Goal: Task Accomplishment & Management: Complete application form

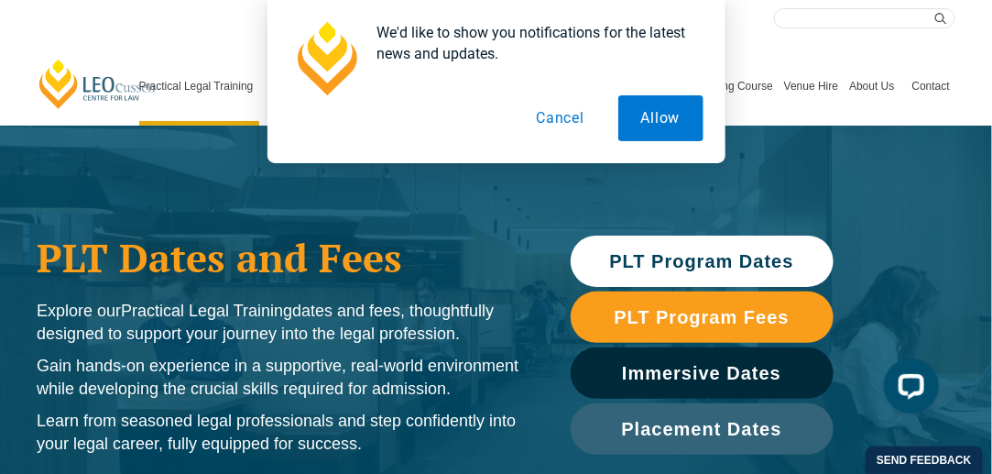
click at [577, 118] on button "Cancel" at bounding box center [560, 118] width 94 height 46
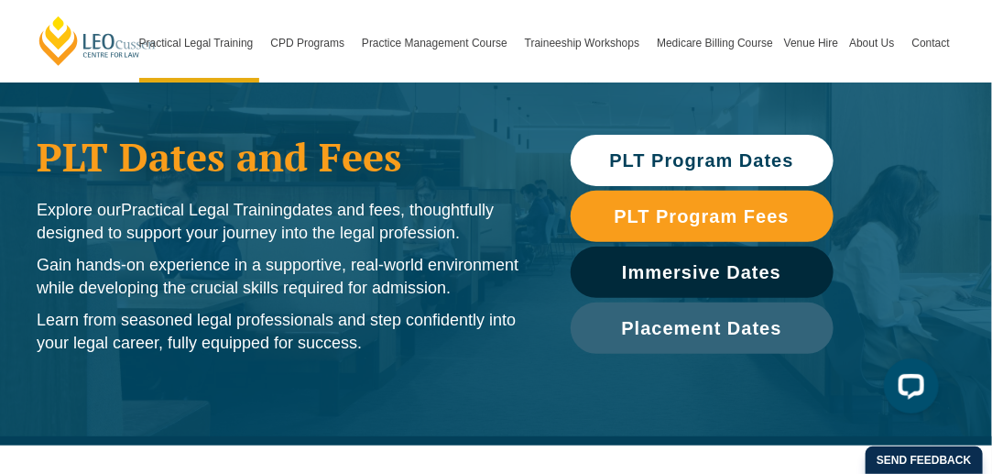
scroll to position [103, 0]
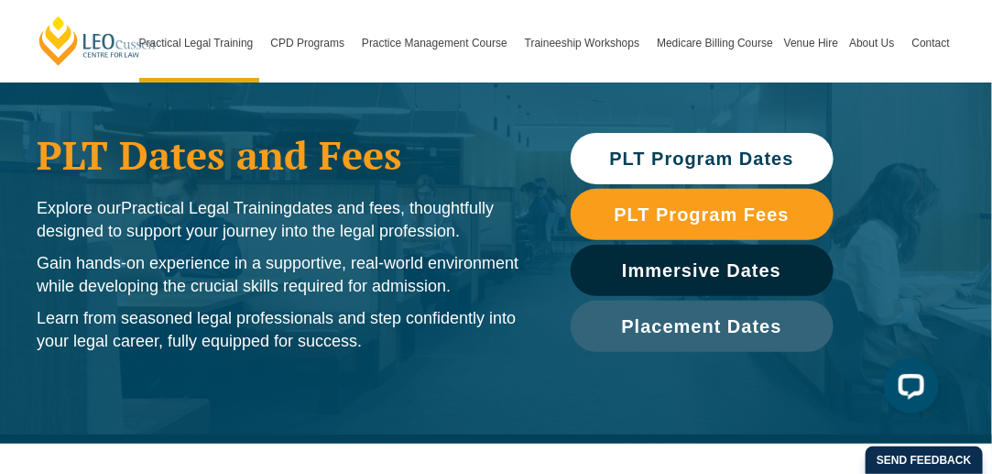
click at [650, 153] on span "PLT Program Dates" at bounding box center [702, 158] width 184 height 18
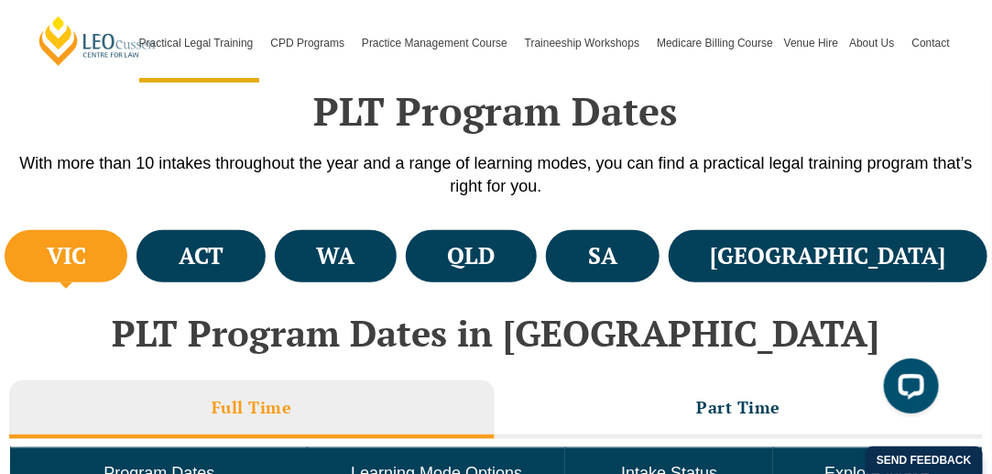
scroll to position [546, 0]
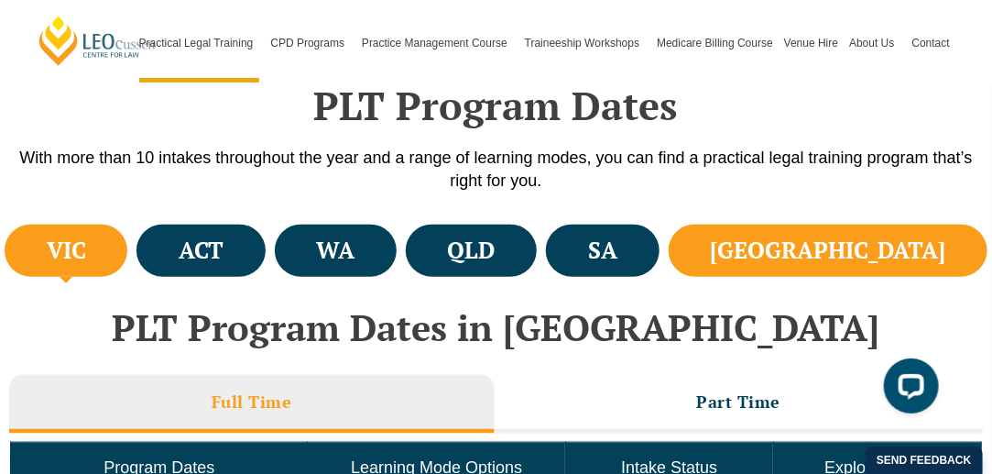
click at [872, 246] on li "NSW" at bounding box center [828, 250] width 319 height 52
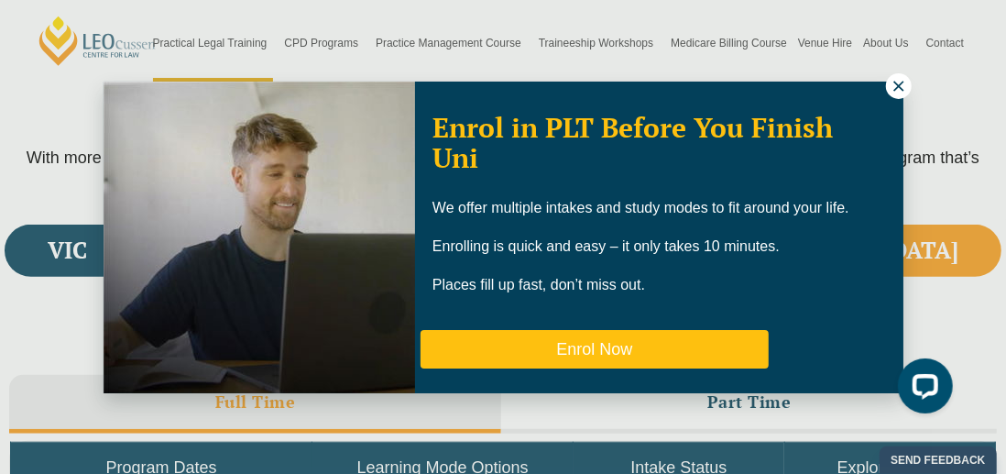
click at [608, 353] on button "Enrol Now" at bounding box center [595, 349] width 348 height 38
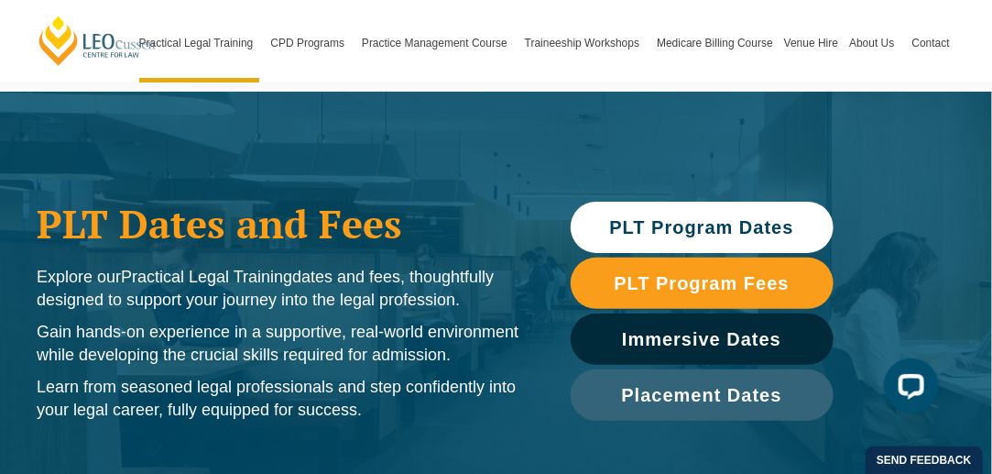
scroll to position [33, 0]
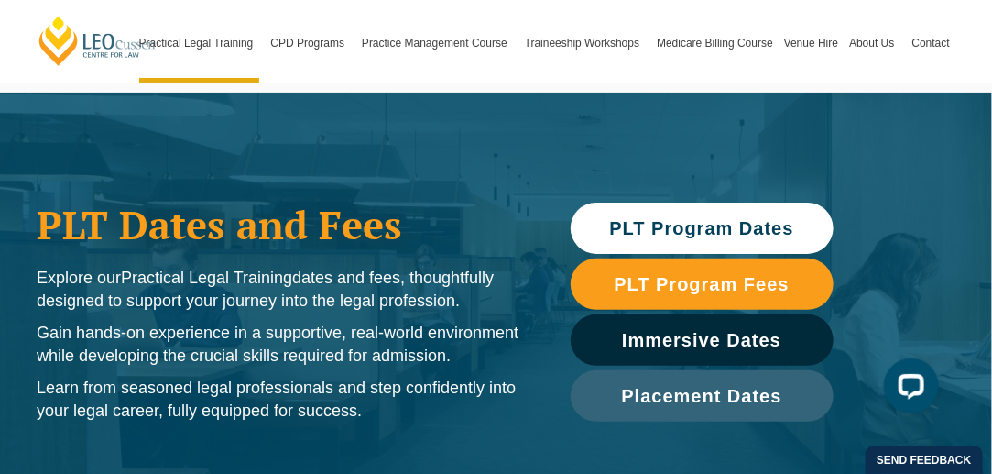
click at [664, 229] on span "PLT Program Dates" at bounding box center [702, 228] width 184 height 18
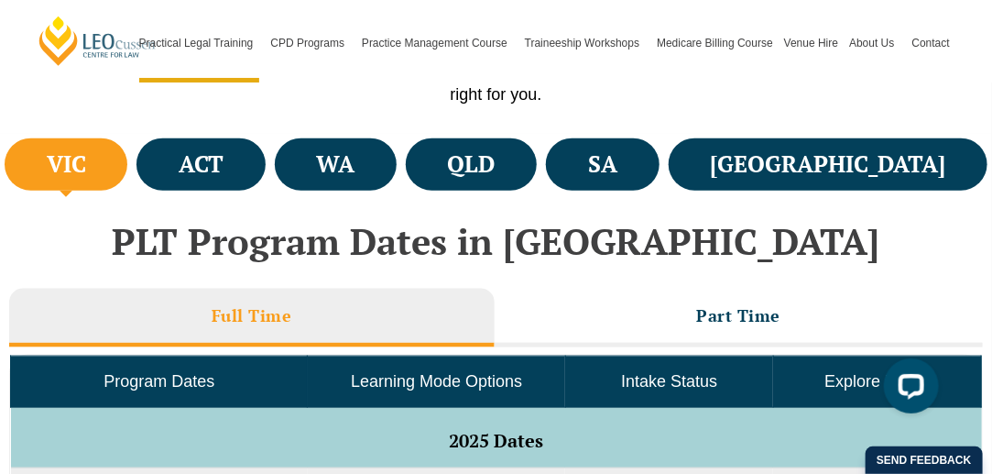
scroll to position [598, 0]
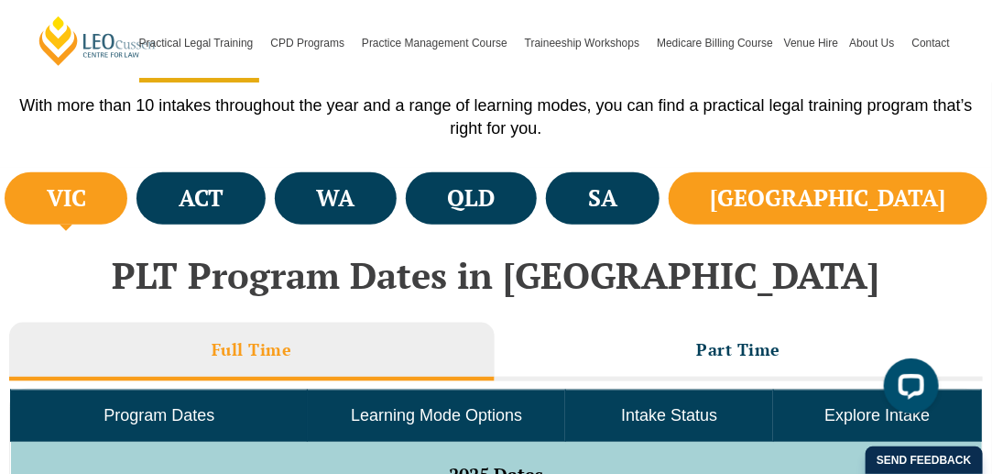
click at [880, 214] on li "[GEOGRAPHIC_DATA]" at bounding box center [828, 198] width 319 height 52
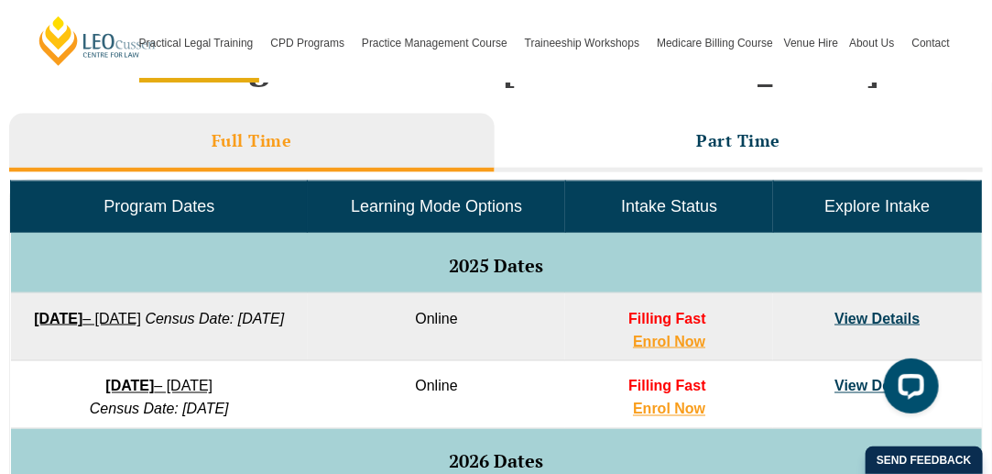
scroll to position [770, 0]
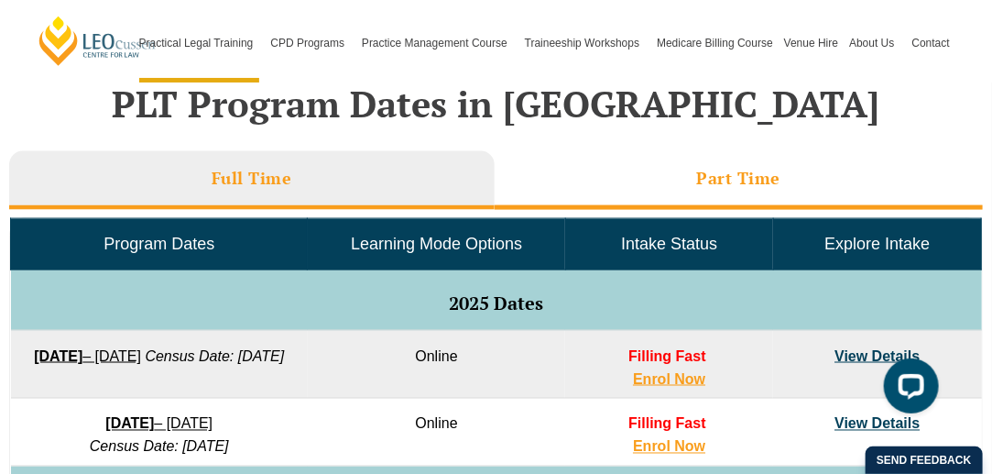
click at [708, 173] on h3 "Part Time" at bounding box center [739, 178] width 84 height 21
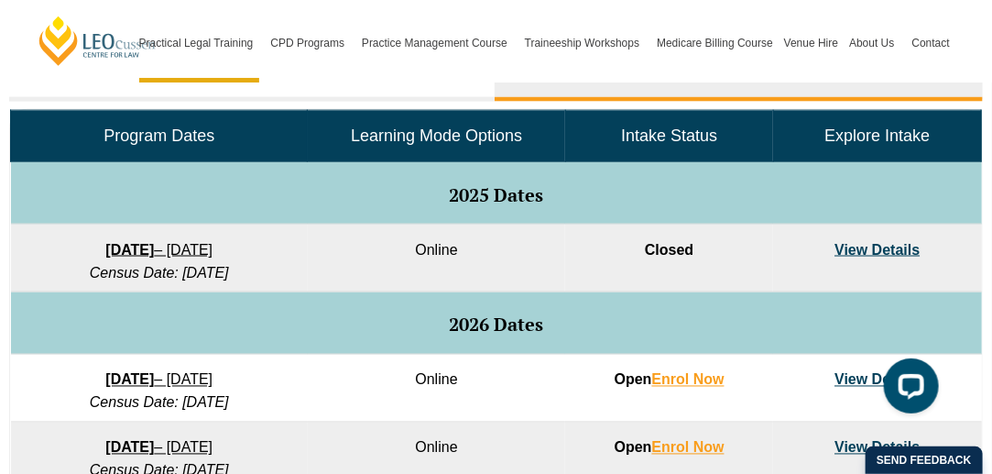
scroll to position [829, 0]
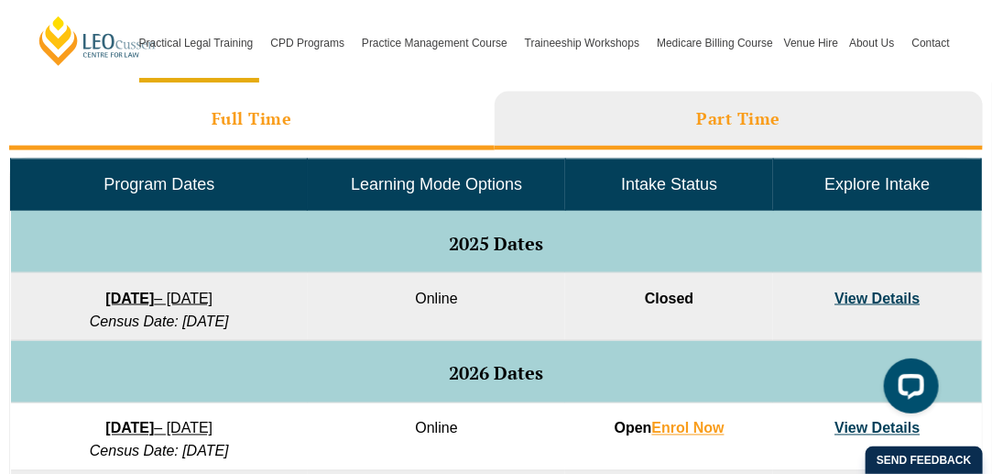
click at [258, 123] on h3 "Full Time" at bounding box center [252, 118] width 81 height 21
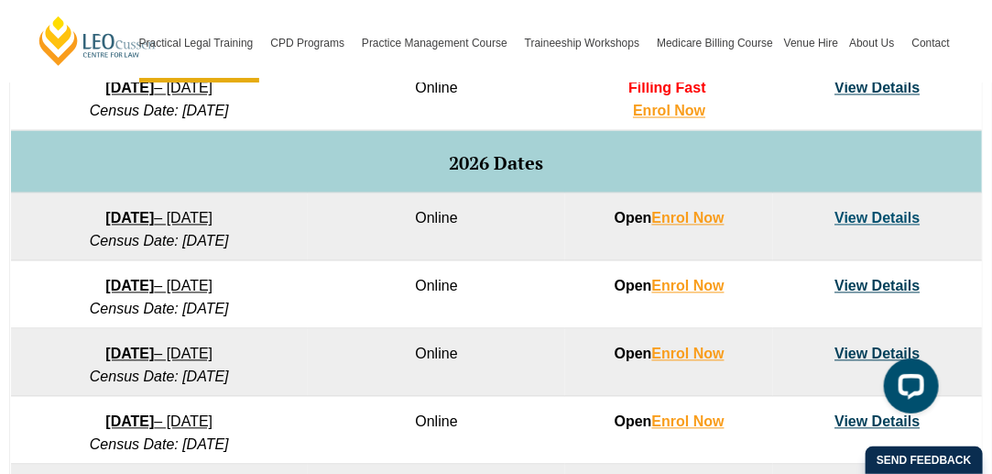
scroll to position [1107, 0]
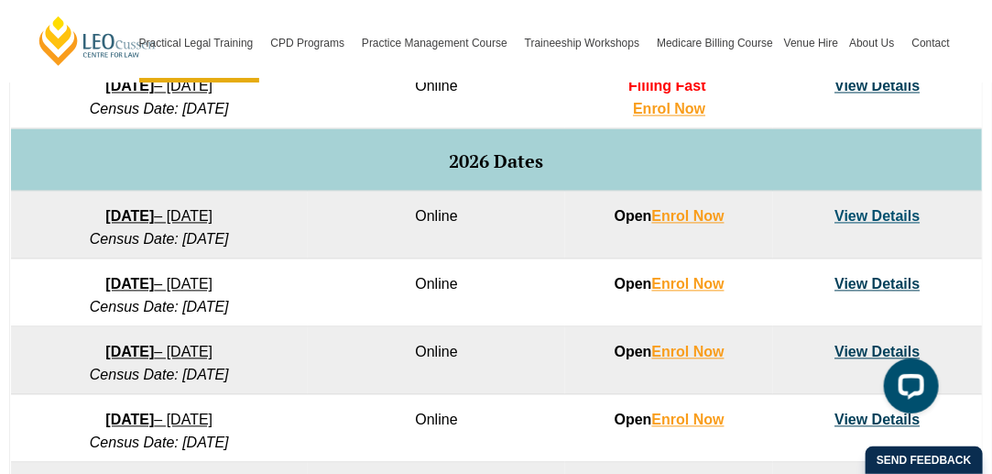
click at [879, 211] on link "View Details" at bounding box center [877, 217] width 85 height 16
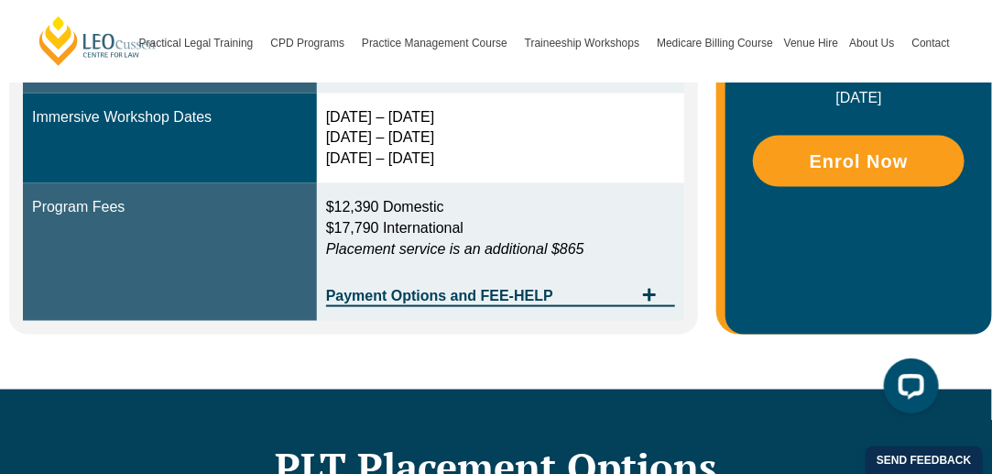
scroll to position [746, 0]
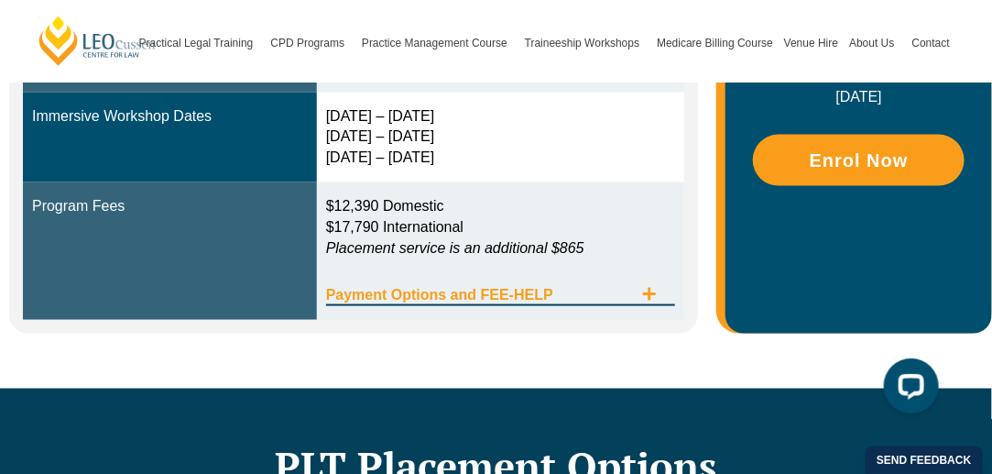
click at [648, 287] on icon "Tabs. Open items with Enter or Space, close with Escape and navigate using the …" at bounding box center [649, 294] width 15 height 15
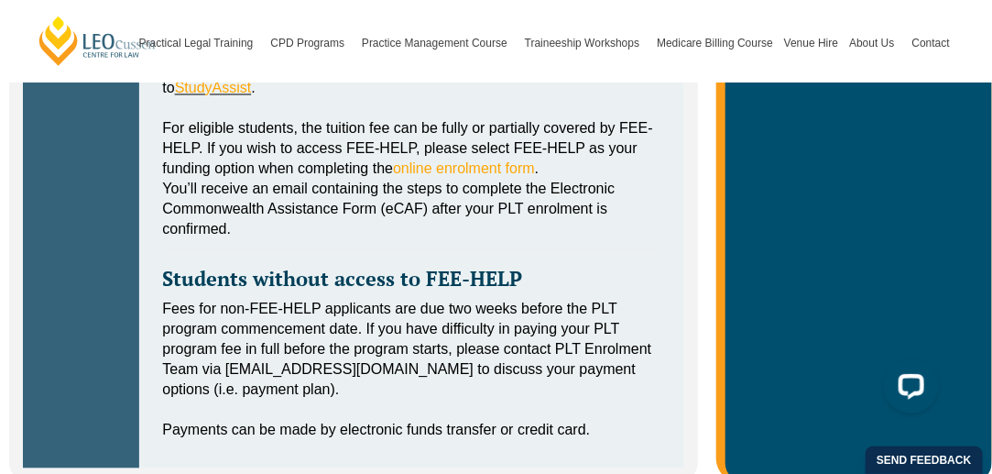
scroll to position [1152, 0]
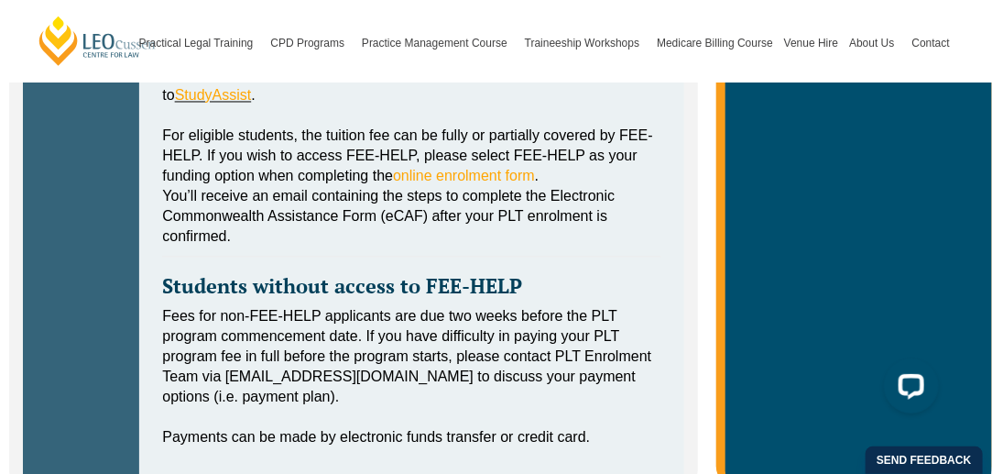
click at [229, 203] on p "You’ll receive an email containing the steps to complete the Electronic Commonw…" at bounding box center [411, 217] width 499 height 60
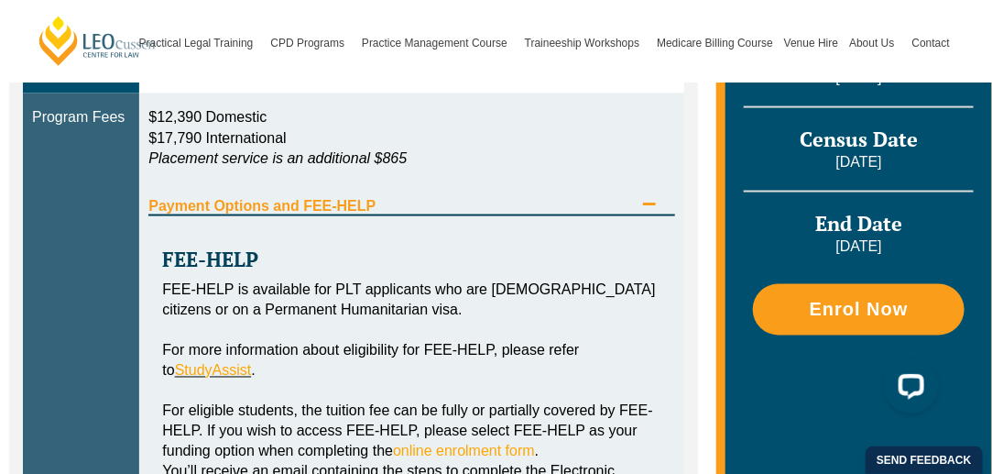
scroll to position [878, 0]
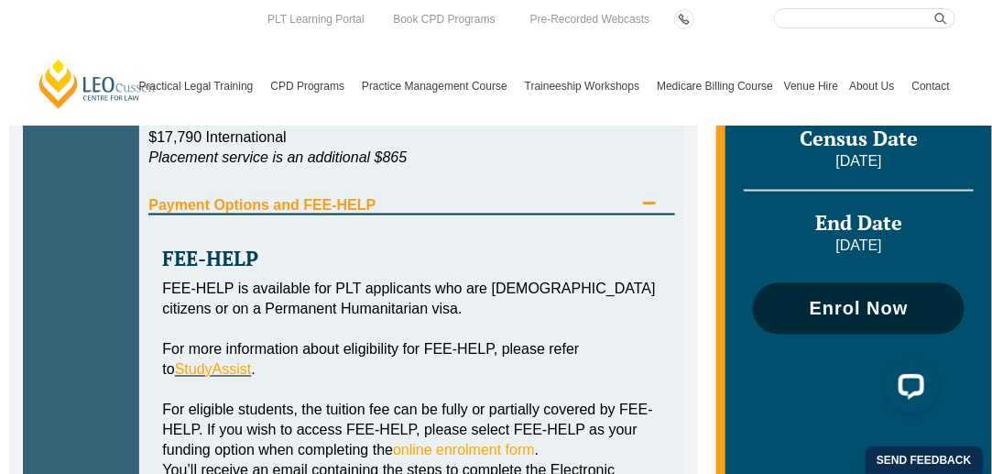
click at [845, 300] on span "Enrol Now" at bounding box center [859, 309] width 99 height 18
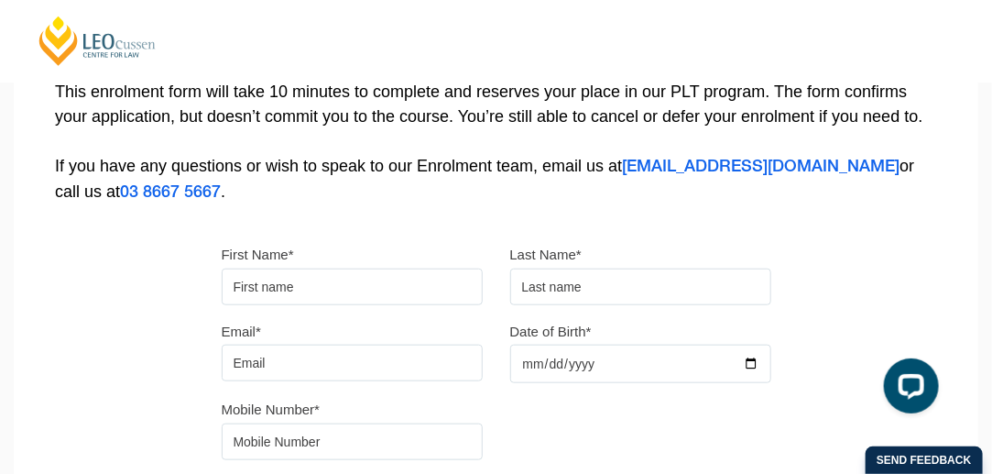
scroll to position [387, 0]
click at [271, 287] on input "First Name*" at bounding box center [352, 286] width 261 height 37
type input "Peter"
type input "Cousens"
type input "pwlcoz@gmail.com"
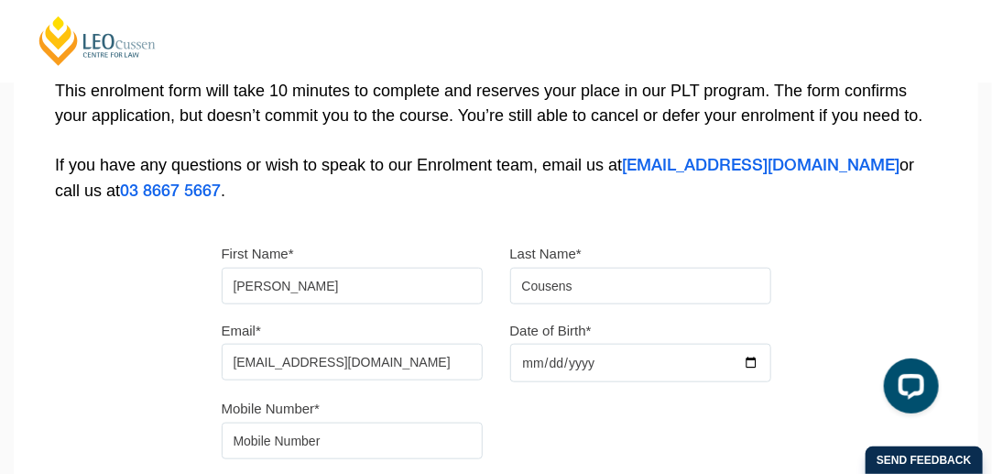
type input "0403511901"
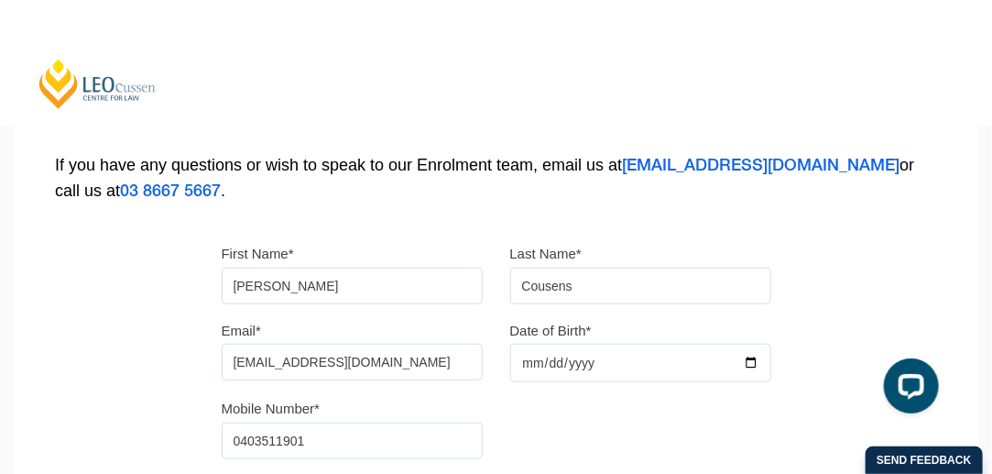
click at [539, 362] on input "Date of Birth*" at bounding box center [640, 363] width 261 height 38
click at [753, 363] on input "Date of Birth*" at bounding box center [640, 363] width 261 height 38
type input "2023-12-05"
click at [751, 365] on input "2023-12-05" at bounding box center [640, 363] width 261 height 38
click at [755, 358] on input "2023-12-05" at bounding box center [640, 363] width 261 height 38
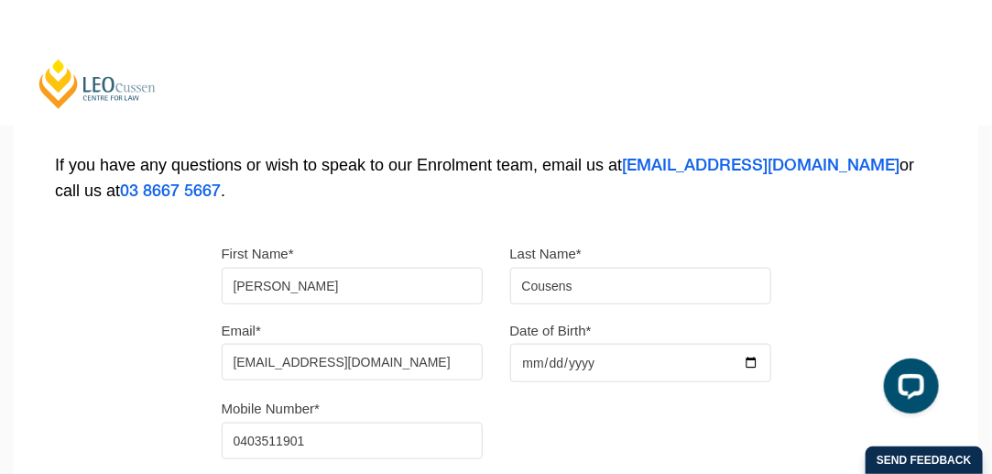
click at [540, 362] on input "2023-12-05" at bounding box center [640, 363] width 261 height 38
type input "1955-11-02"
click at [789, 410] on div "Please note that your information is saved on our server as you enter it. Congr…" at bounding box center [496, 174] width 965 height 816
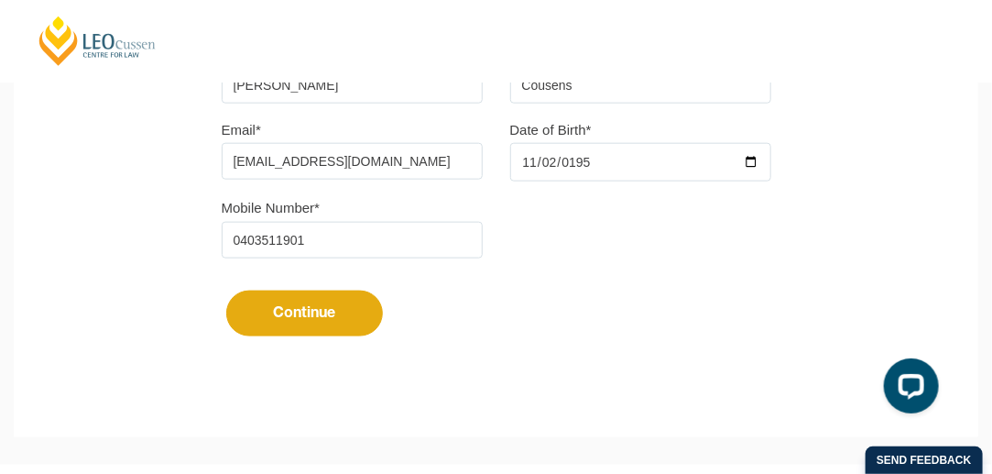
scroll to position [588, 0]
click at [307, 307] on button "Continue" at bounding box center [304, 313] width 157 height 46
select select
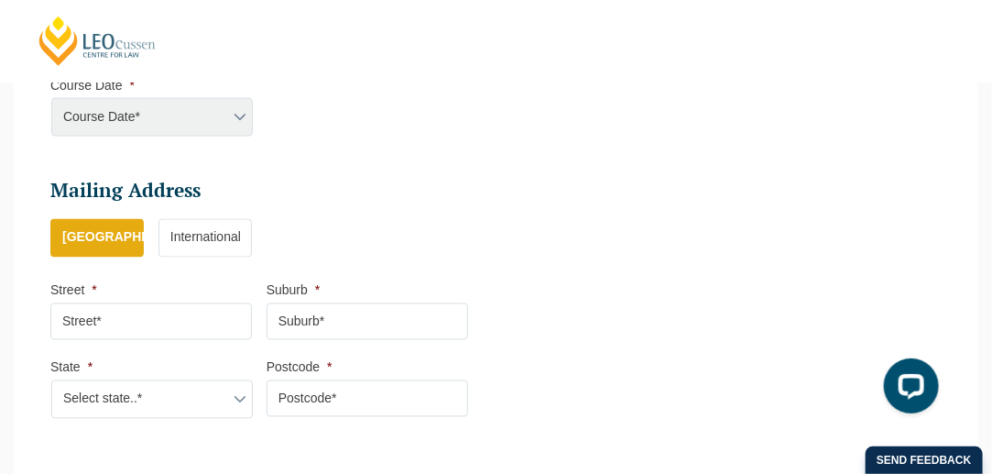
scroll to position [972, 0]
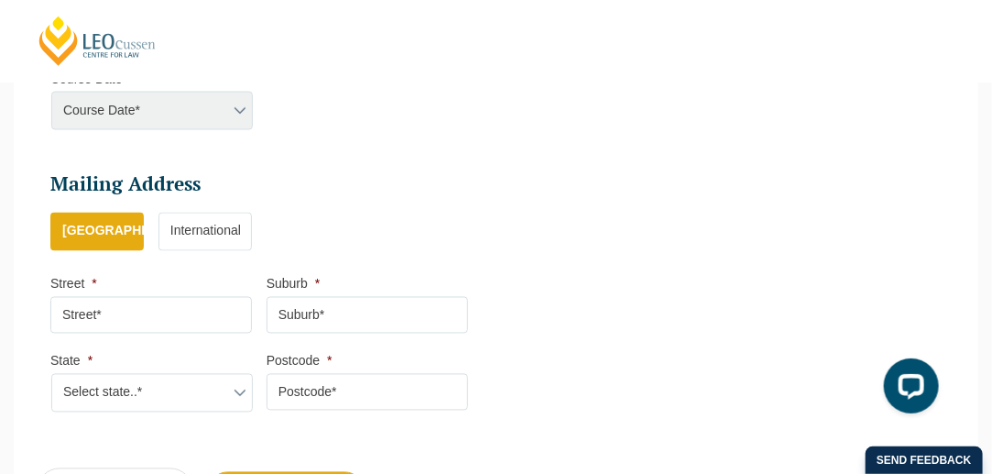
click at [141, 302] on input "Street *" at bounding box center [151, 315] width 202 height 37
type input "4/171 Greenwich Rd"
type input "Greenwich"
select select "[GEOGRAPHIC_DATA]"
type input "2065"
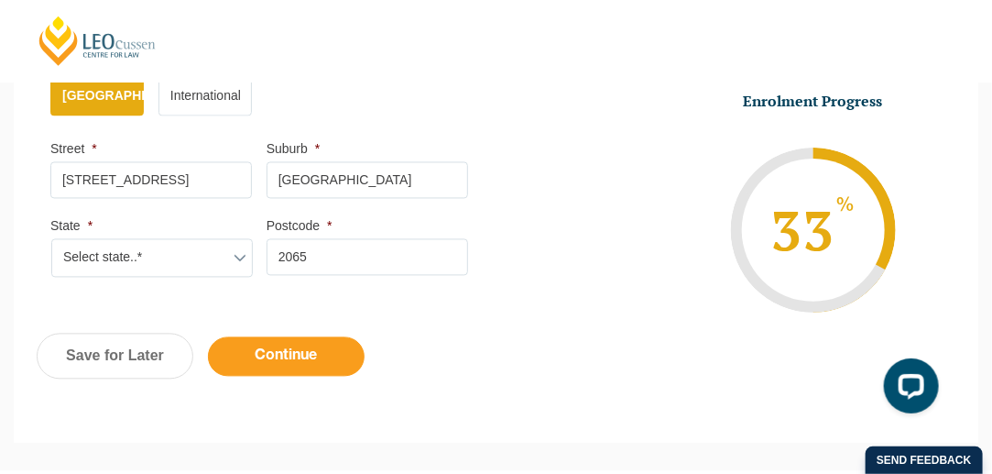
scroll to position [1112, 0]
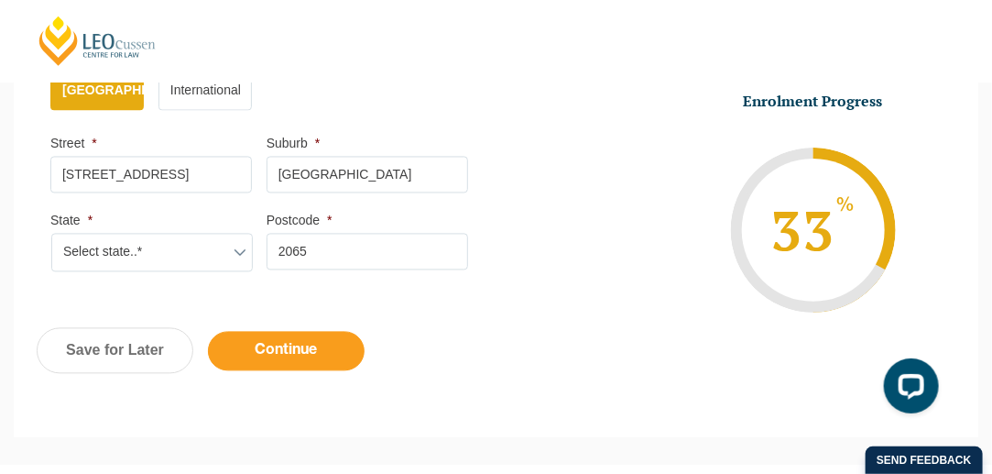
click at [283, 333] on input "Continue" at bounding box center [286, 351] width 157 height 39
select select
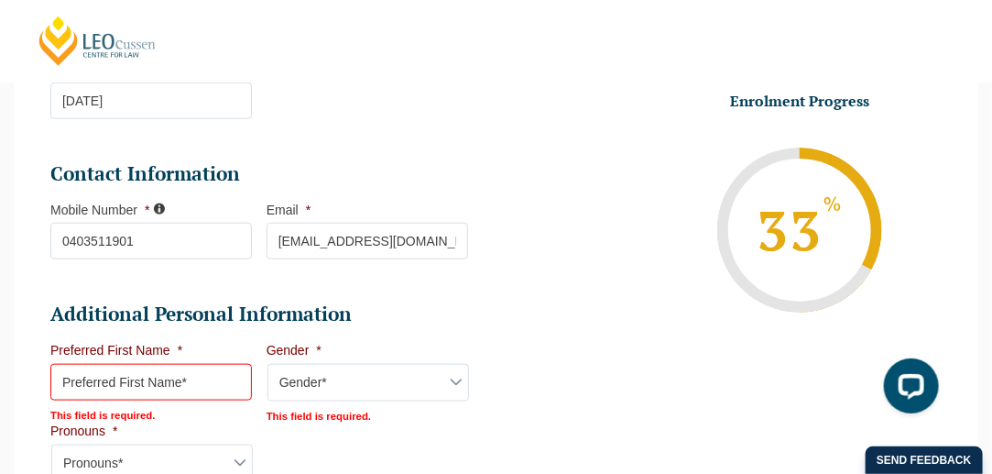
scroll to position [594, 0]
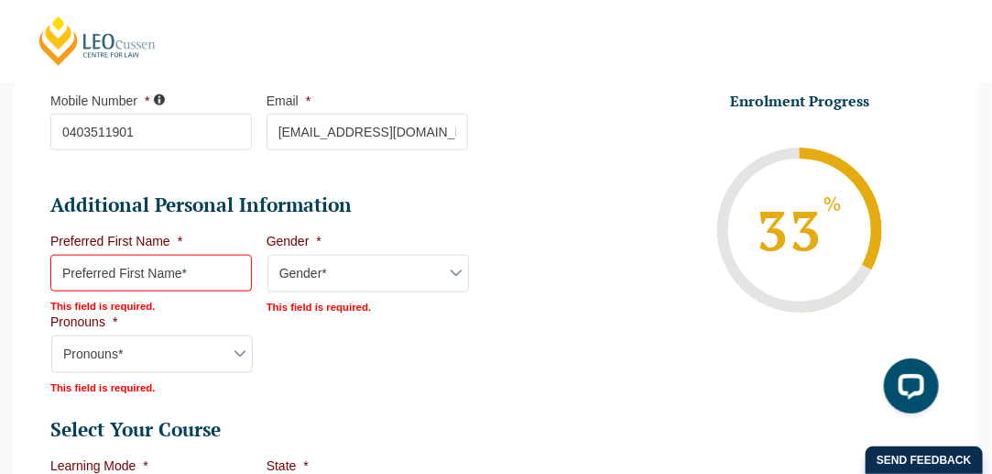
click at [202, 268] on input "Preferred First Name *" at bounding box center [151, 273] width 202 height 37
type input "Peter"
select select "ACT/NSW"
select select
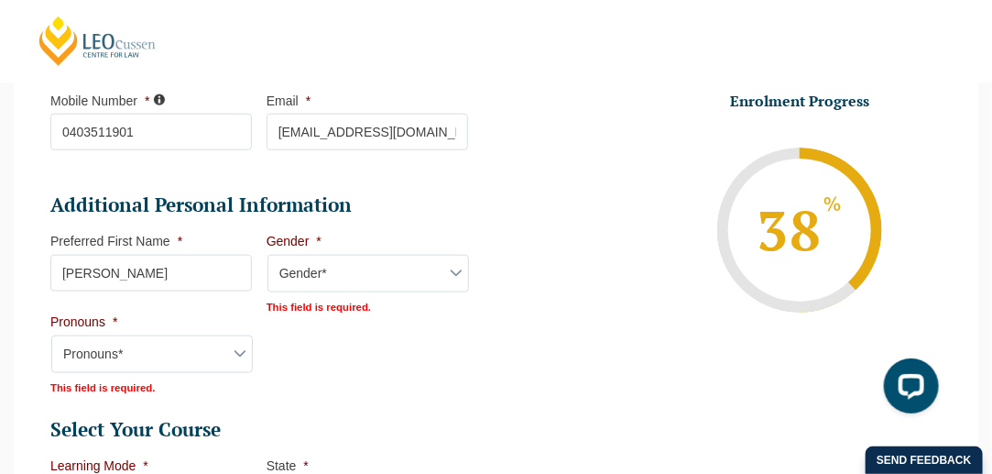
click at [453, 270] on select "Gender* Male Female Nonbinary Intersex Prefer not to disclose Other" at bounding box center [369, 274] width 202 height 38
select select "Male"
click at [268, 255] on select "Gender* Male Female Nonbinary Intersex Prefer not to disclose Other" at bounding box center [369, 274] width 202 height 38
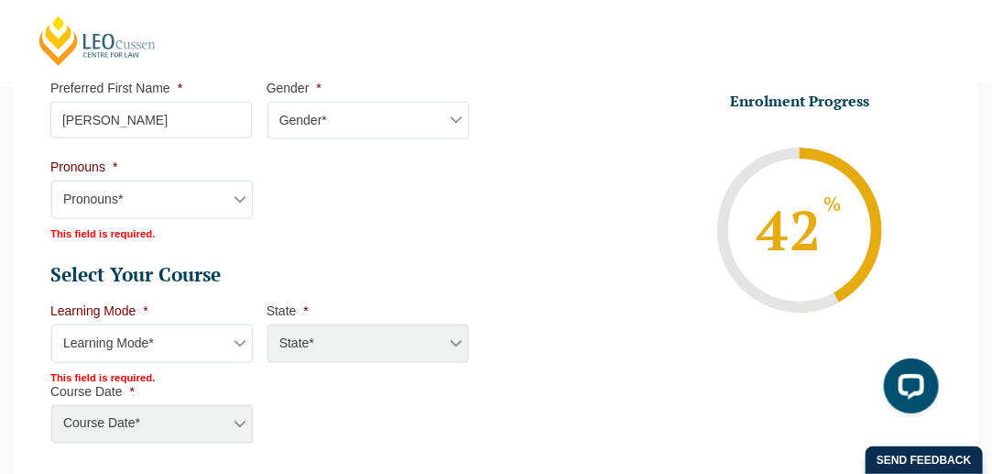
scroll to position [748, 0]
click at [238, 193] on select "Pronouns* She/Her/Hers He/Him/His They/Them/Theirs Other Prefer not to disclose" at bounding box center [152, 199] width 202 height 38
select select "Prefer not to disclose"
click at [51, 180] on select "Pronouns* She/Her/Hers He/Him/His They/Them/Theirs Other Prefer not to disclose" at bounding box center [152, 199] width 202 height 38
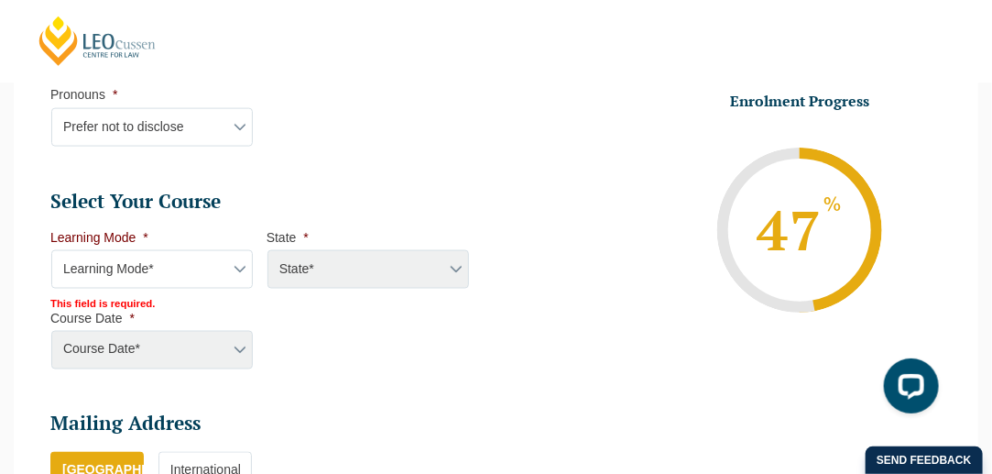
scroll to position [845, 0]
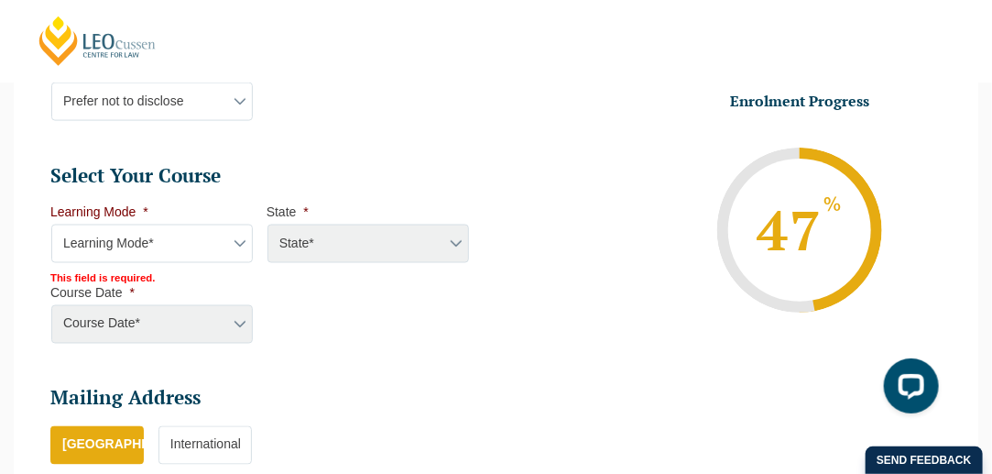
click at [236, 240] on select "Learning Mode* Online Full Time Learning Online Part Time Learning Blended Full…" at bounding box center [152, 243] width 202 height 38
click at [303, 245] on div "State*" at bounding box center [368, 243] width 202 height 38
click at [315, 239] on div "State*" at bounding box center [368, 243] width 202 height 38
click at [293, 235] on div "State*" at bounding box center [368, 243] width 202 height 38
click at [238, 235] on select "Learning Mode* Online Full Time Learning Online Part Time Learning Blended Full…" at bounding box center [152, 243] width 202 height 38
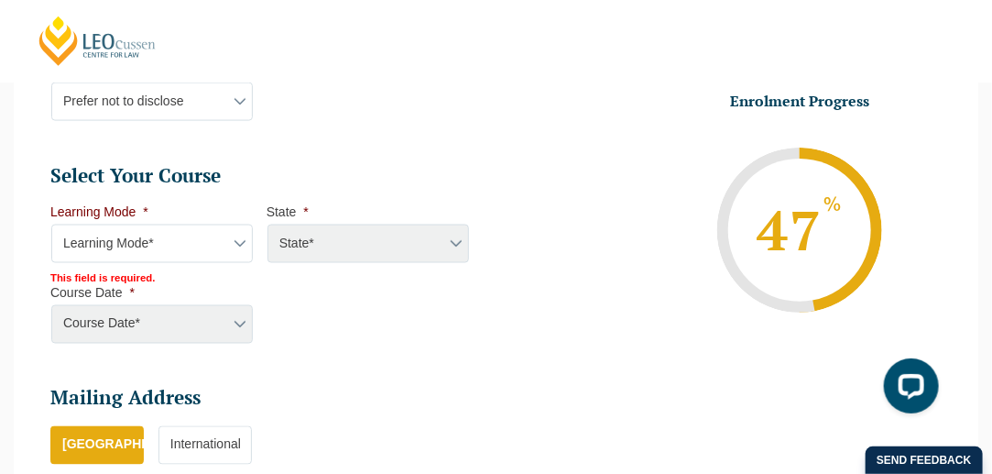
select select "Blended Full Time Learning"
click at [51, 224] on select "Learning Mode* Online Full Time Learning Online Part Time Learning Blended Full…" at bounding box center [152, 243] width 202 height 38
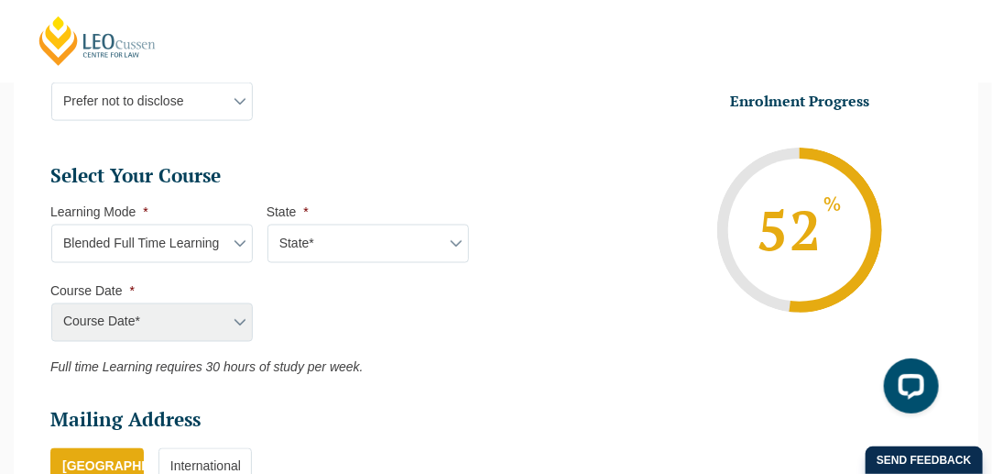
click at [456, 231] on select "State* ACT/NSW QLD SA VIC WA" at bounding box center [369, 243] width 202 height 38
select select "ACT/NSW"
click at [268, 224] on select "State* ACT/NSW QLD SA VIC WA" at bounding box center [369, 243] width 202 height 38
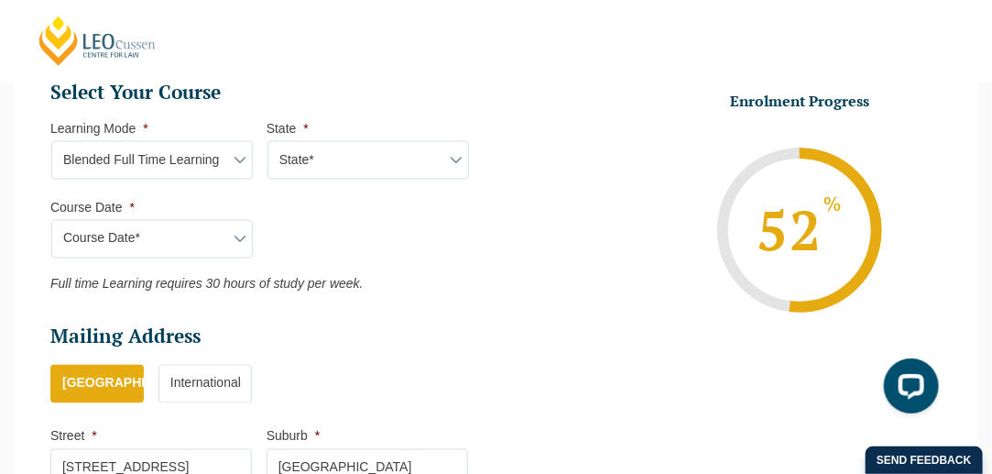
scroll to position [932, 0]
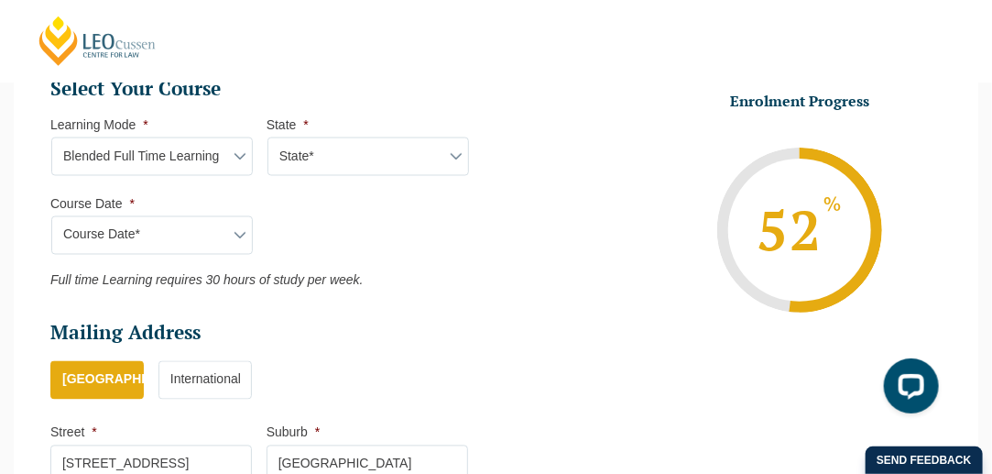
click at [238, 231] on select "Course Date* January 2026 (27-Jan-2026 to 12-Jun-2026) August 2026 (03-Aug-2026…" at bounding box center [152, 235] width 202 height 38
select select "January 2026 (27-Jan-2026 to 12-Jun-2026)"
click at [51, 216] on select "Course Date* January 2026 (27-Jan-2026 to 12-Jun-2026) August 2026 (03-Aug-2026…" at bounding box center [152, 235] width 202 height 38
type input "Intake 01 January 2026 FT"
type input "Practical Legal Training (ACT/NSW)"
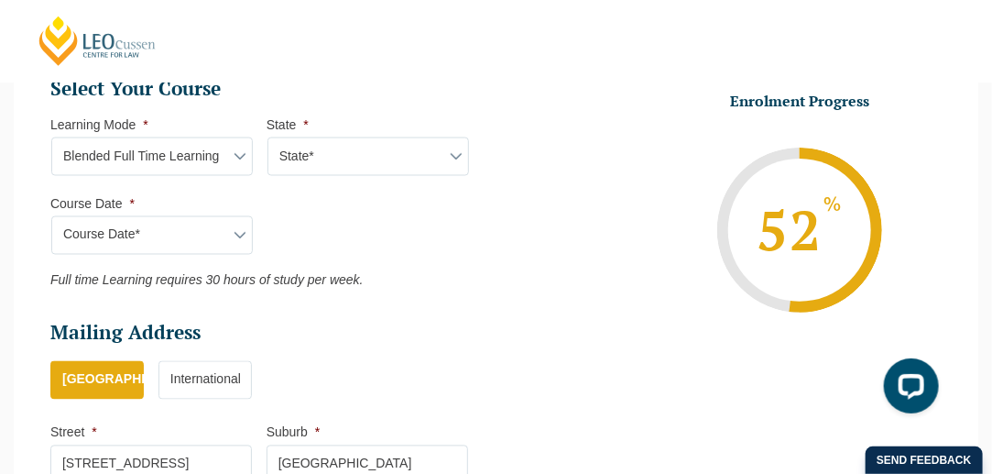
select select "ACT/NSW PLT (JAN) 2026 Full Time Blended"
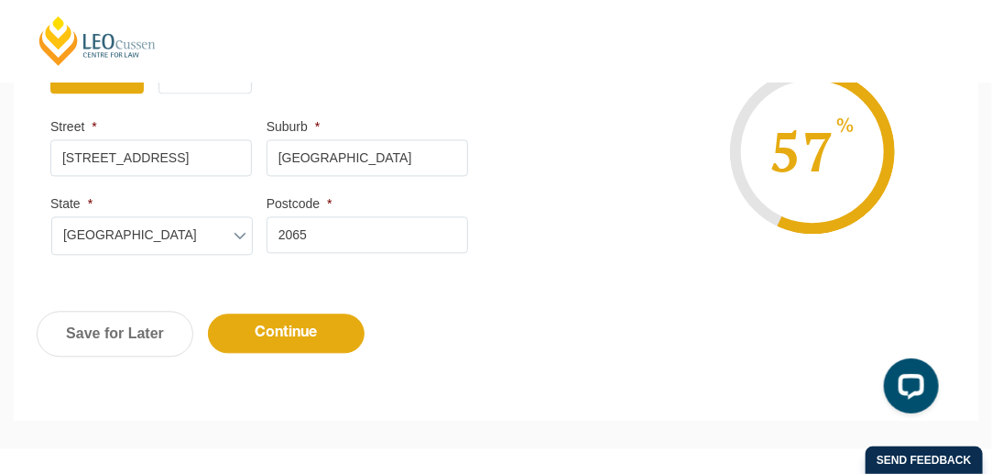
scroll to position [1245, 0]
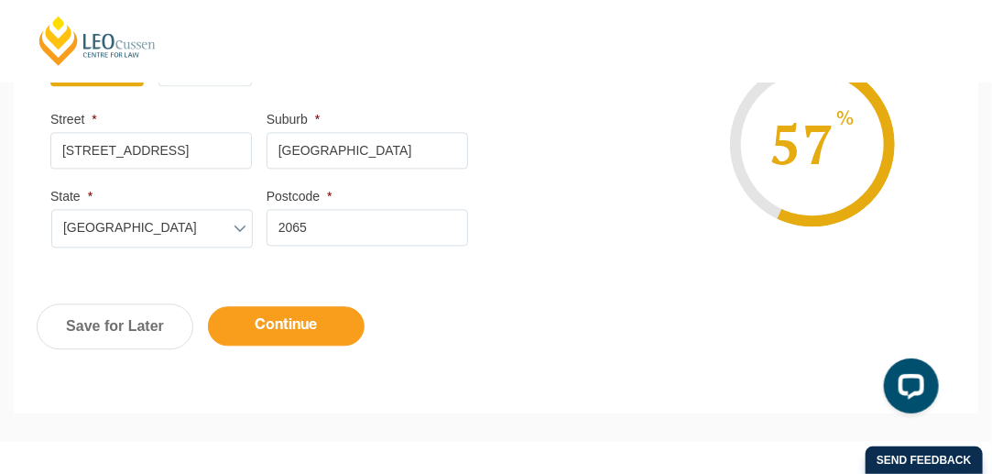
click at [305, 317] on input "Continue" at bounding box center [286, 325] width 157 height 39
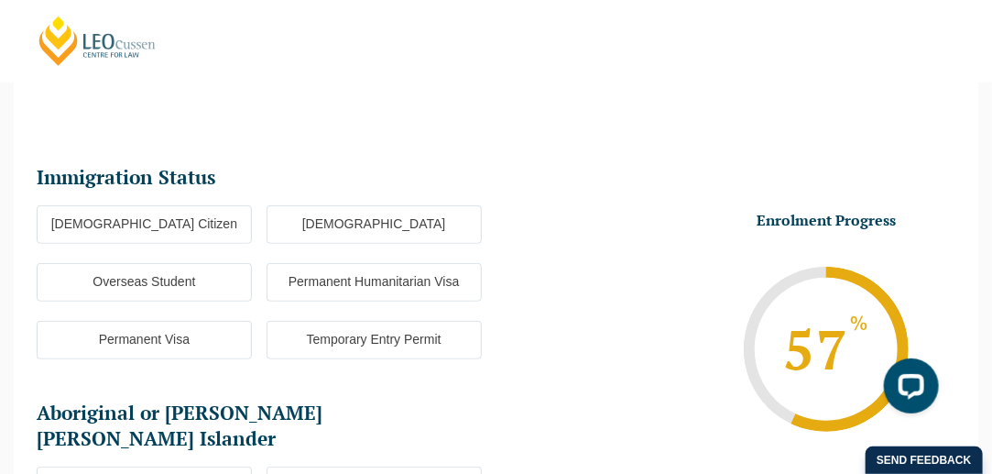
scroll to position [159, 0]
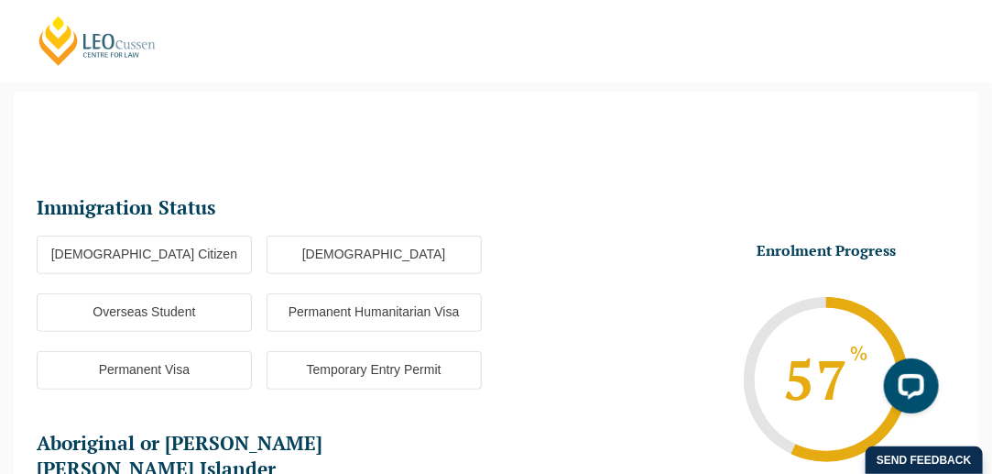
click at [170, 252] on label "Australian Citizen" at bounding box center [144, 254] width 215 height 38
click at [0, 0] on input "Australian Citizen" at bounding box center [0, 0] width 0 height 0
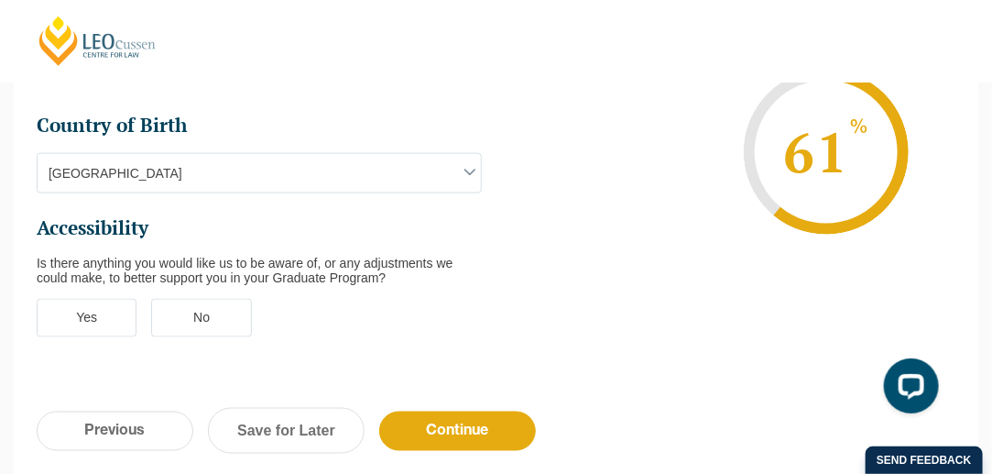
scroll to position [726, 0]
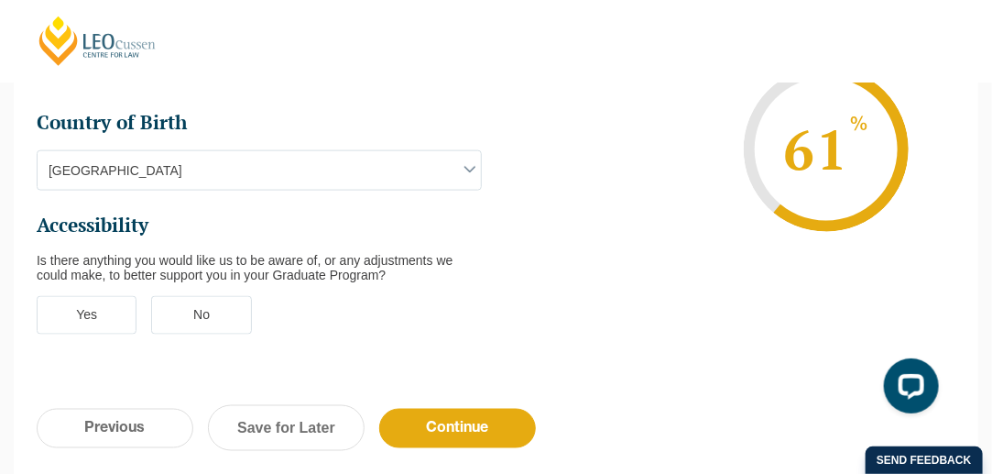
click at [200, 296] on label "No" at bounding box center [201, 315] width 100 height 38
click at [0, 0] on input "No" at bounding box center [0, 0] width 0 height 0
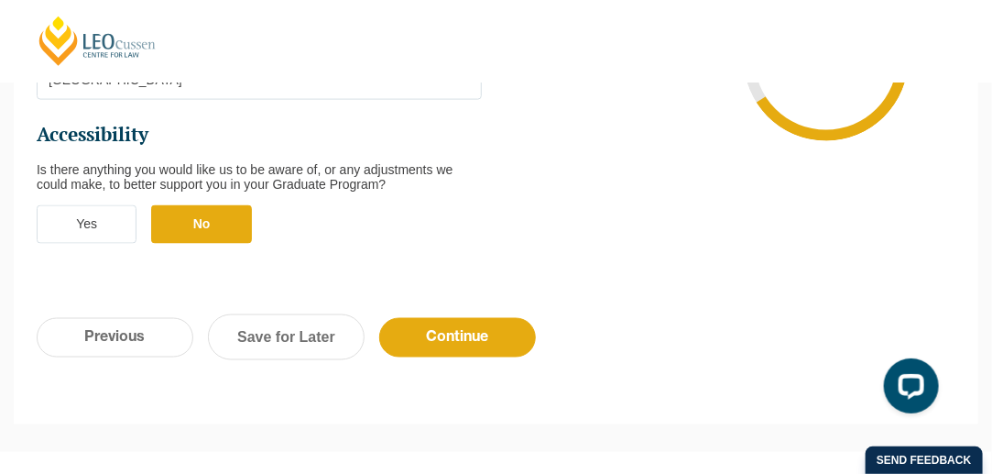
scroll to position [827, 0]
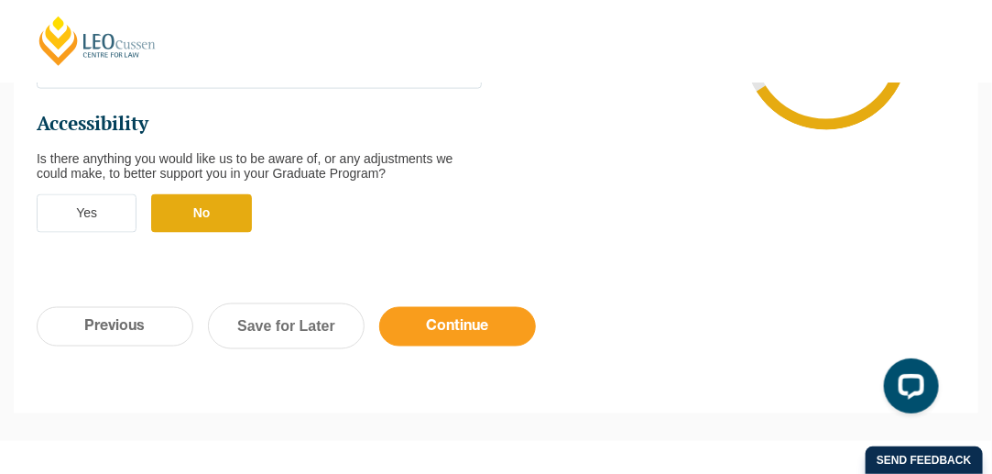
click at [453, 307] on input "Continue" at bounding box center [457, 326] width 157 height 39
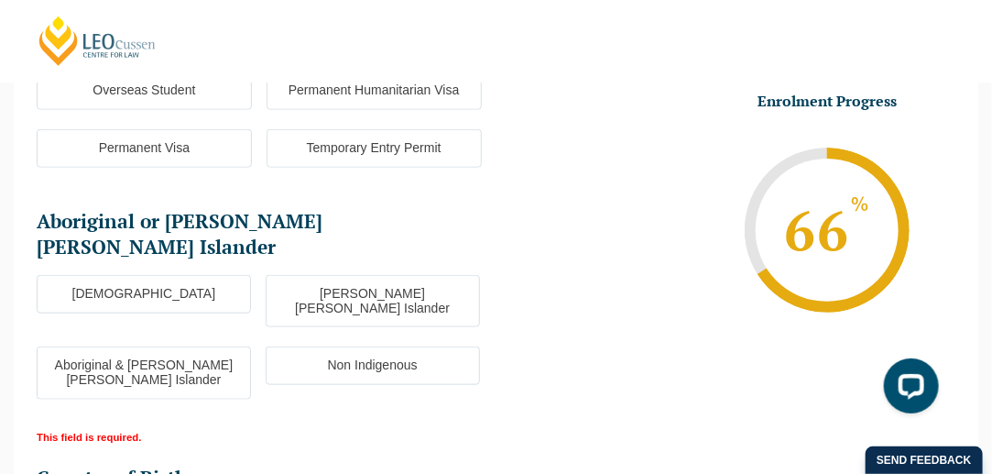
scroll to position [480, 0]
click at [352, 345] on label "Non Indigenous" at bounding box center [373, 364] width 214 height 38
click at [0, 0] on input "Non Indigenous" at bounding box center [0, 0] width 0 height 0
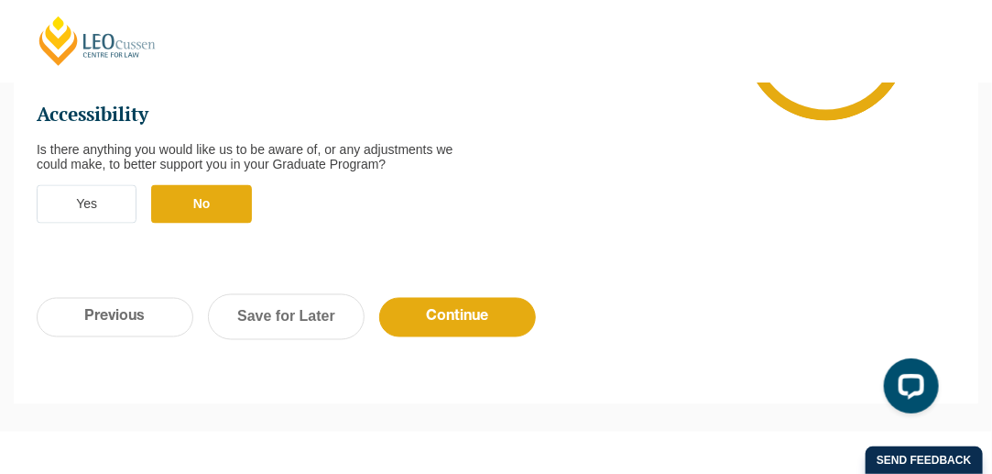
scroll to position [923, 0]
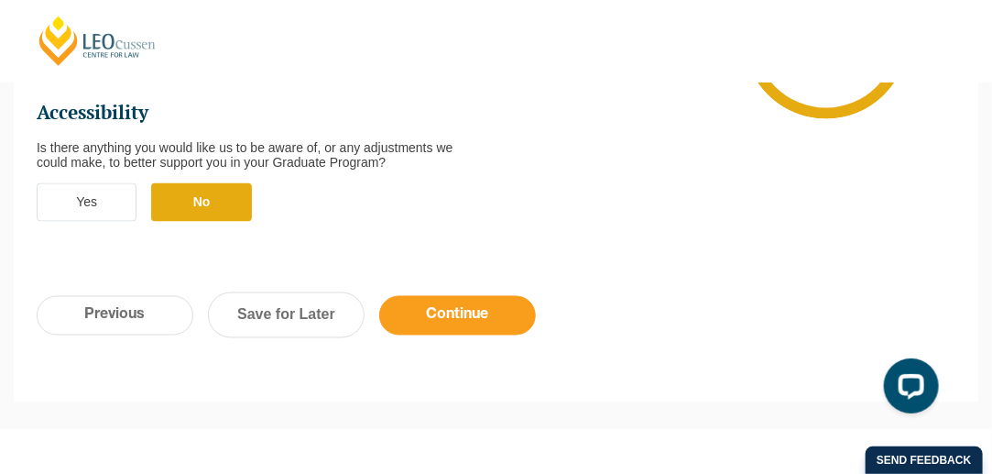
click at [469, 296] on input "Continue" at bounding box center [457, 315] width 157 height 39
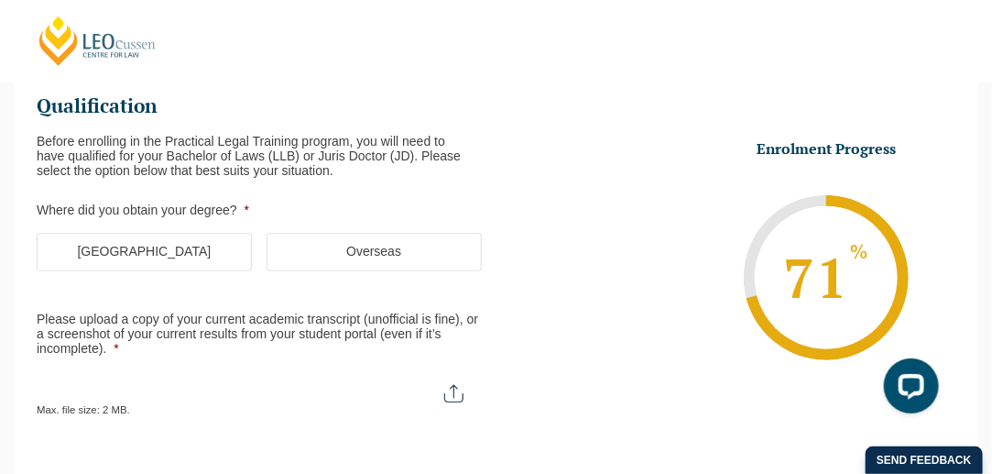
scroll to position [263, 0]
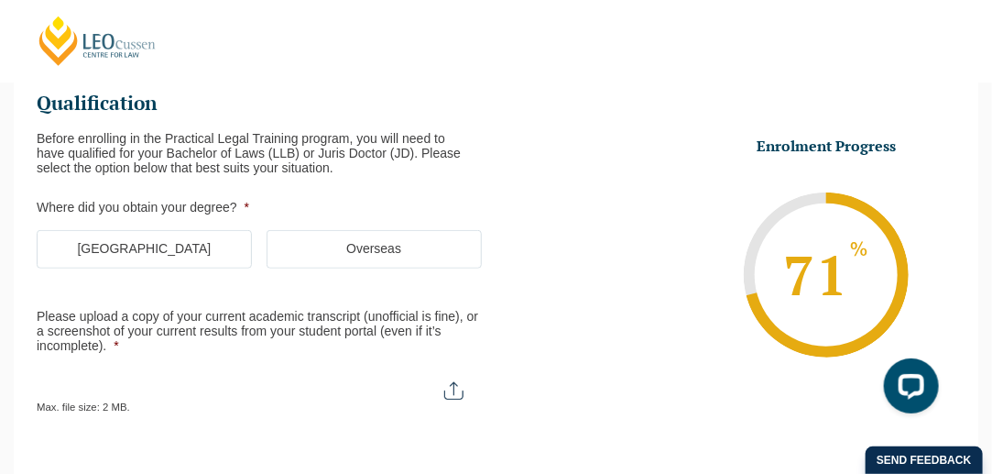
click at [139, 246] on label "Australia" at bounding box center [144, 249] width 215 height 38
click at [0, 0] on input "Australia" at bounding box center [0, 0] width 0 height 0
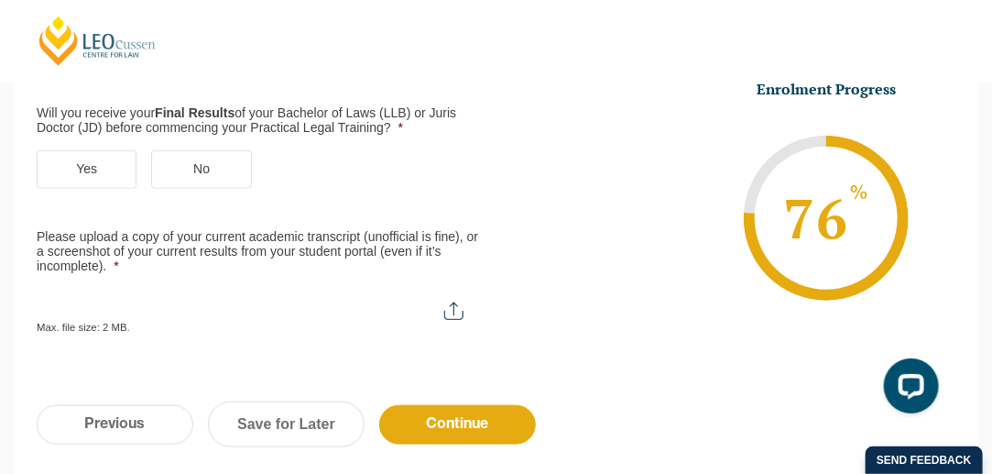
scroll to position [461, 0]
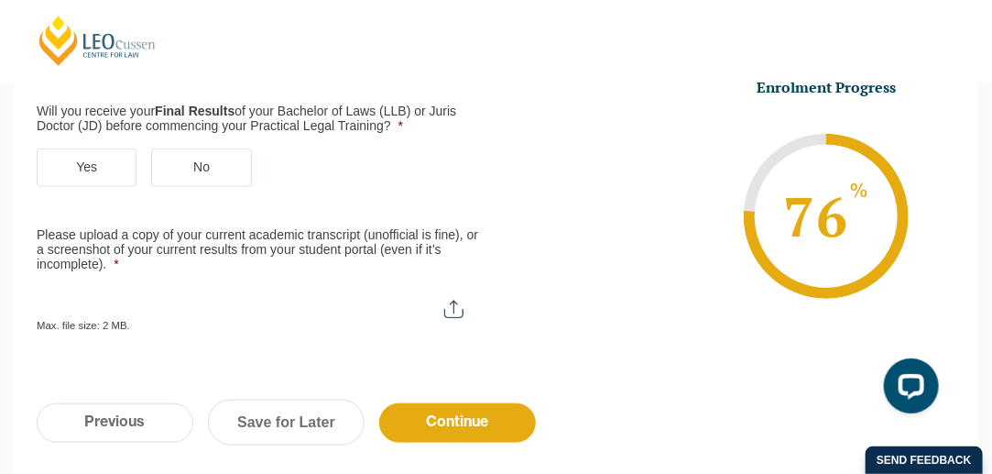
click at [84, 165] on label "Yes" at bounding box center [87, 167] width 100 height 38
click at [0, 0] on input "Yes" at bounding box center [0, 0] width 0 height 0
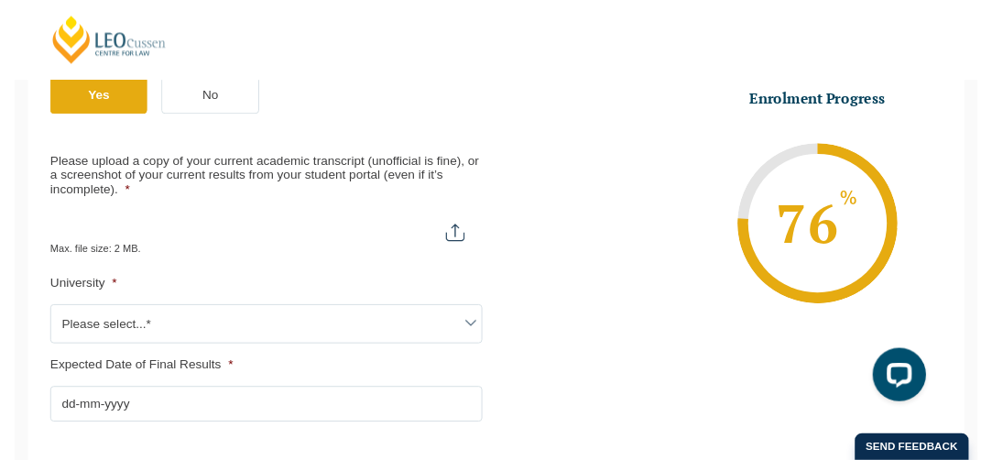
scroll to position [532, 0]
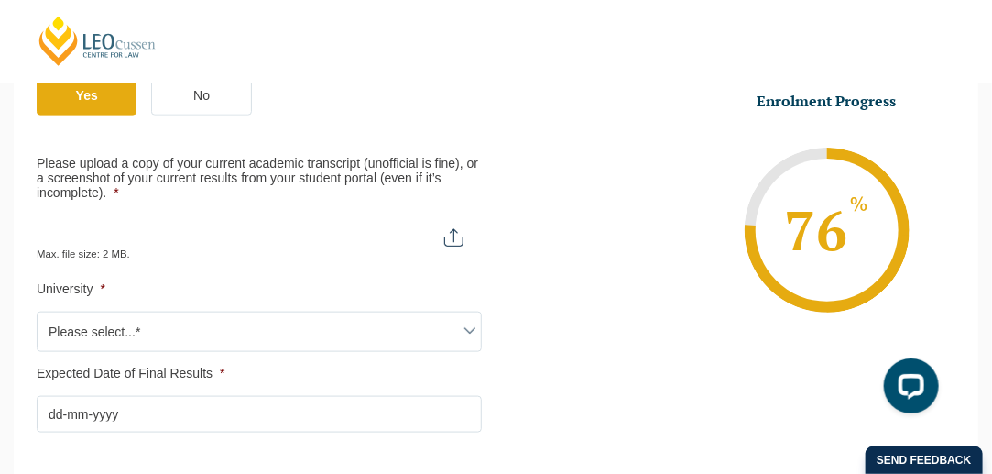
click at [453, 237] on input "Please upload a copy of your current academic transcript (unofficial is fine), …" at bounding box center [259, 230] width 445 height 31
type input "C:\fakepath\Peter Cousens Statement of Results UC.pdf"
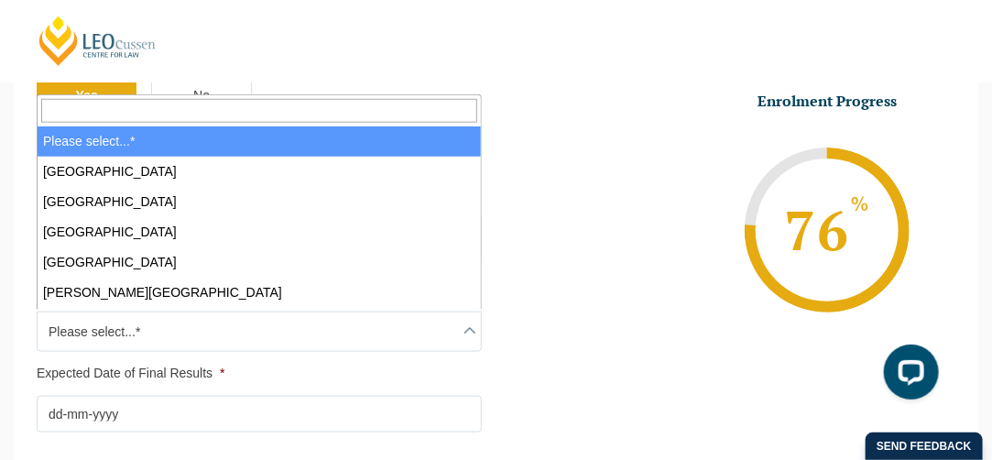
click at [97, 323] on span "Please select...*" at bounding box center [259, 331] width 443 height 38
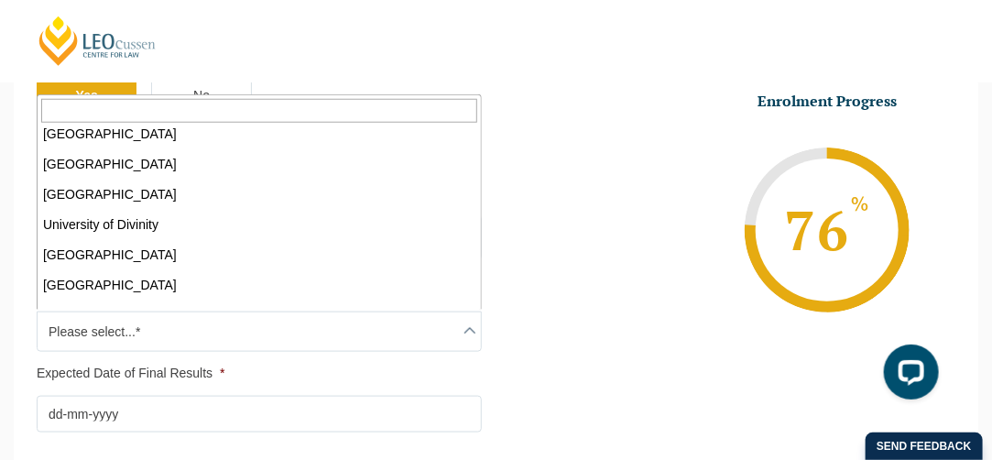
scroll to position [684, 0]
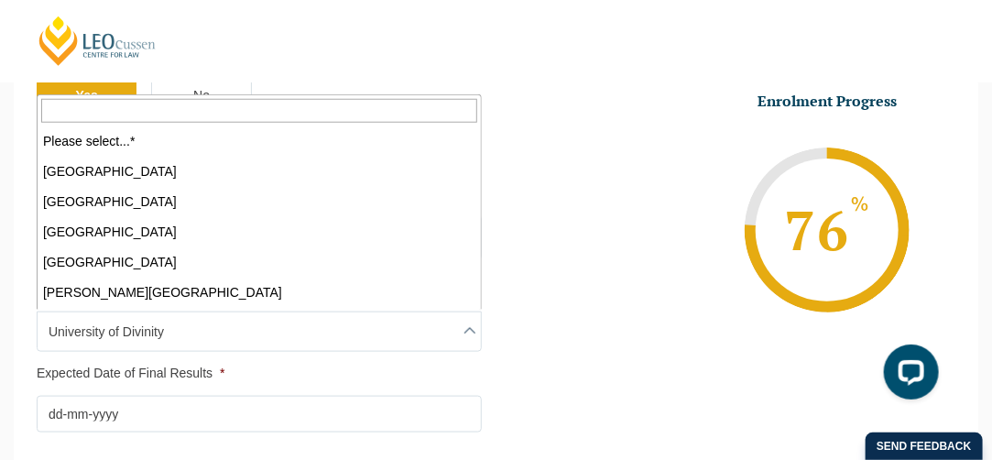
click at [185, 329] on span "University of Divinity" at bounding box center [259, 331] width 443 height 38
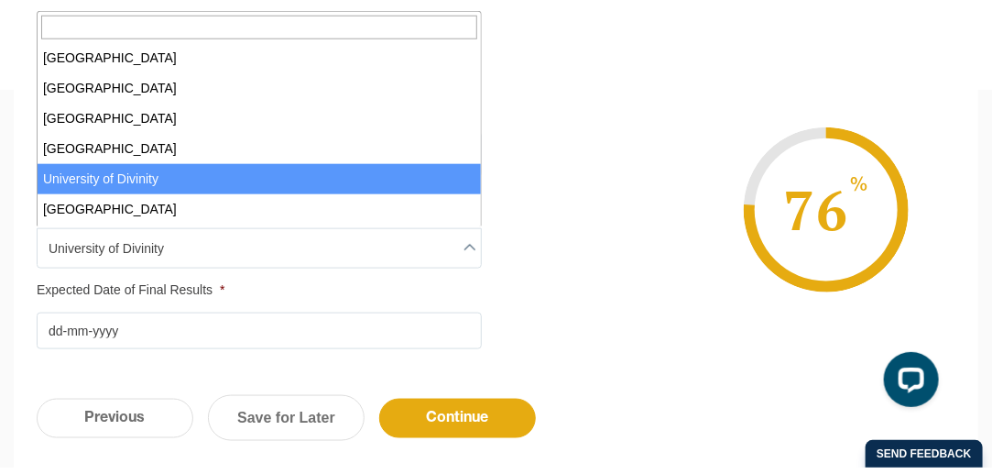
scroll to position [636, 0]
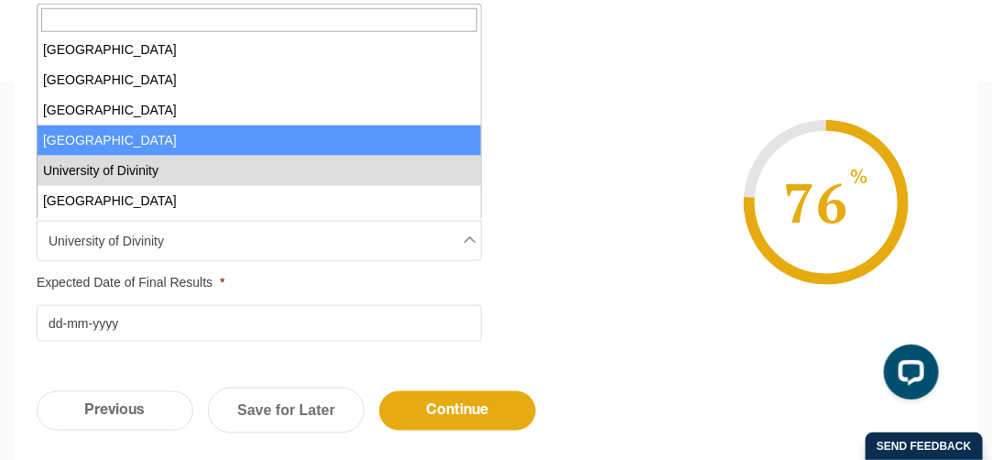
select select "University of Canberra"
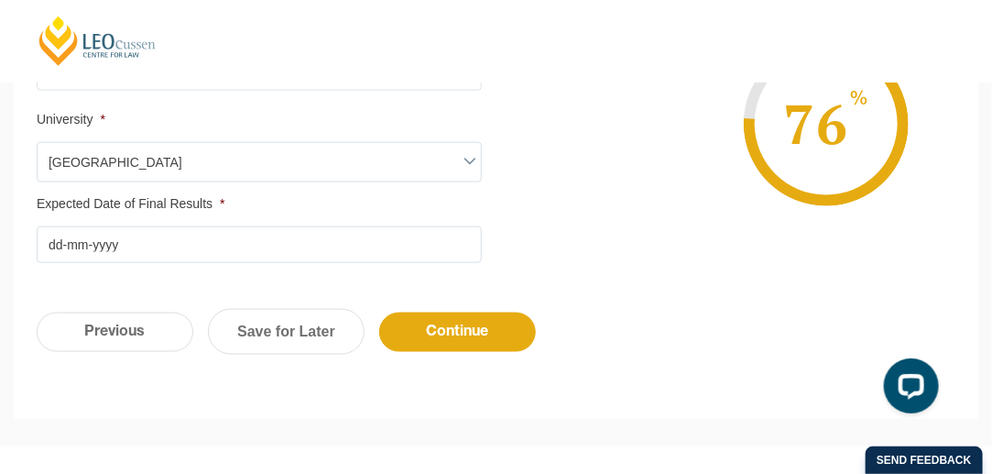
scroll to position [717, 0]
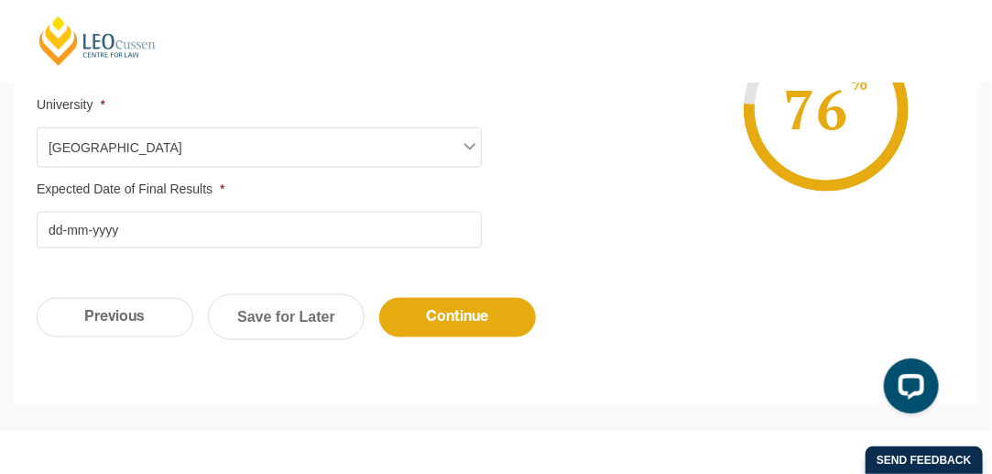
click at [128, 232] on input "Expected Date of Final Results *" at bounding box center [259, 230] width 445 height 37
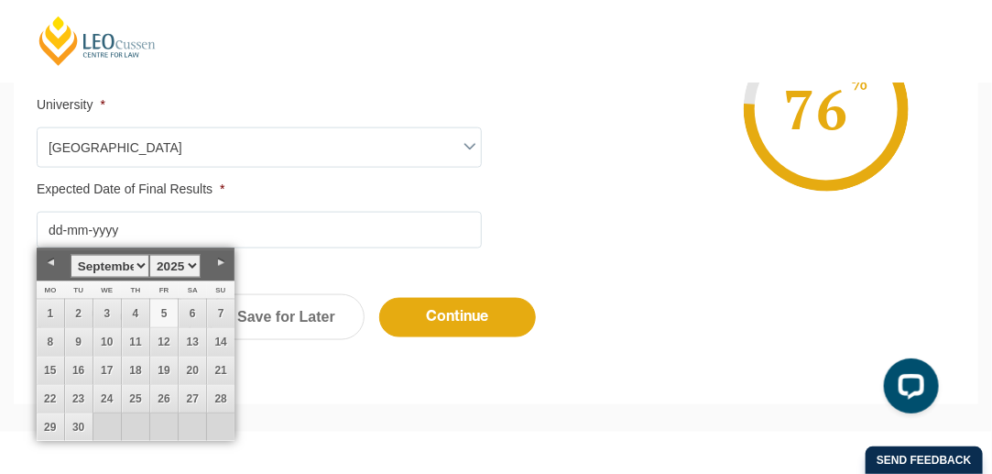
click at [192, 263] on select "1925 1926 1927 1928 1929 1930 1931 1932 1933 1934 1935 1936 1937 1938 1939 1940…" at bounding box center [174, 266] width 51 height 23
click at [143, 268] on select "January February March April May June July August September October November De…" at bounding box center [110, 266] width 79 height 23
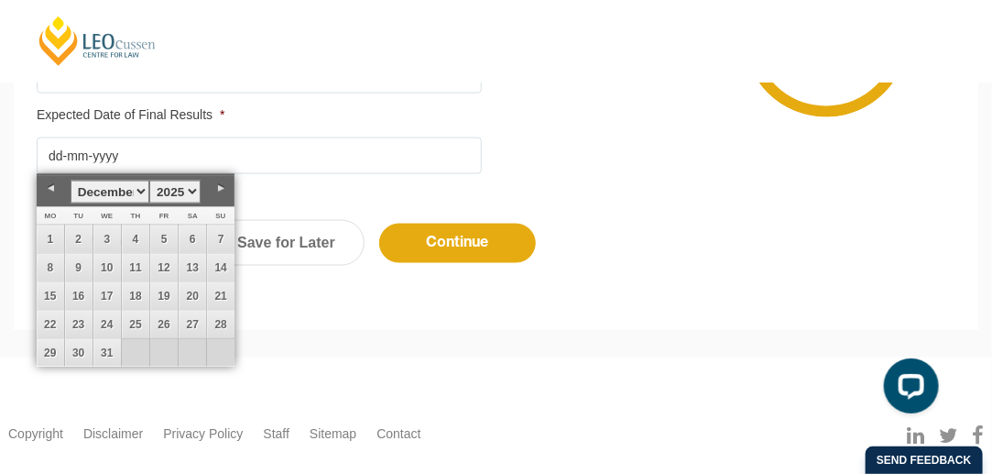
scroll to position [799, 0]
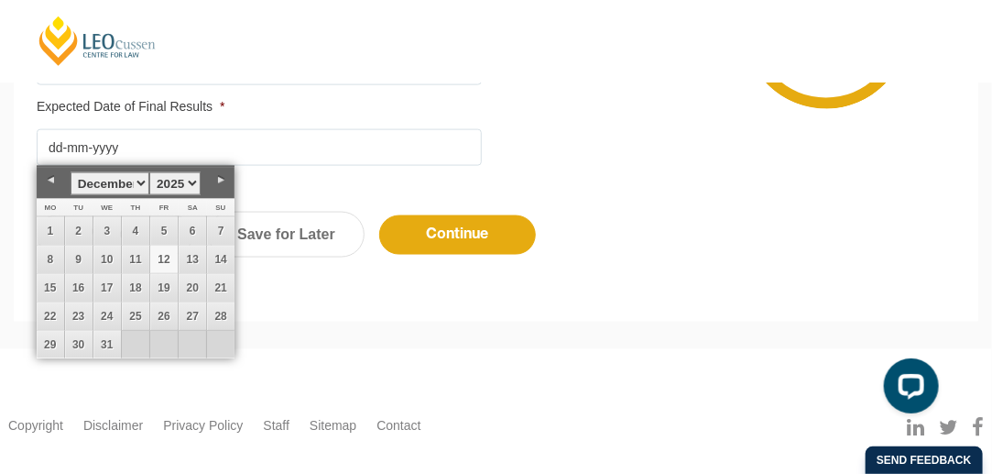
click at [165, 254] on link "12" at bounding box center [163, 259] width 27 height 27
type input "12-12-2025"
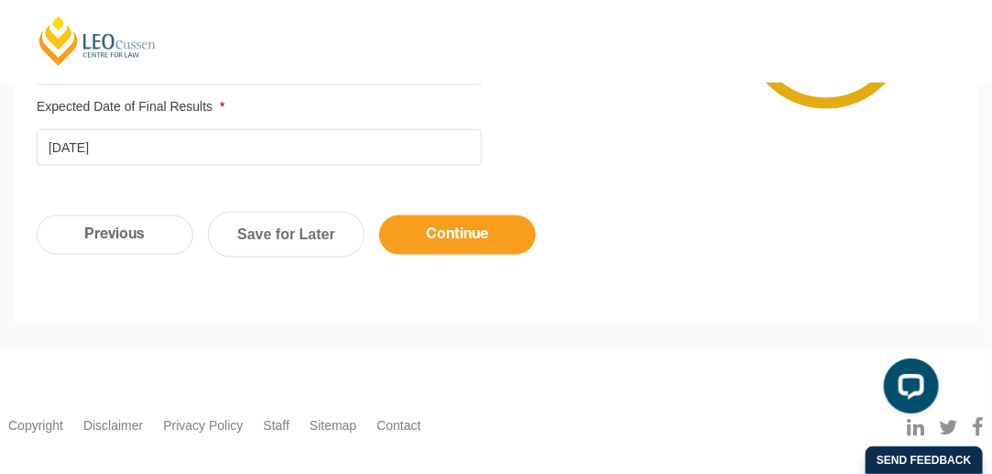
click at [458, 230] on input "Continue" at bounding box center [457, 234] width 157 height 39
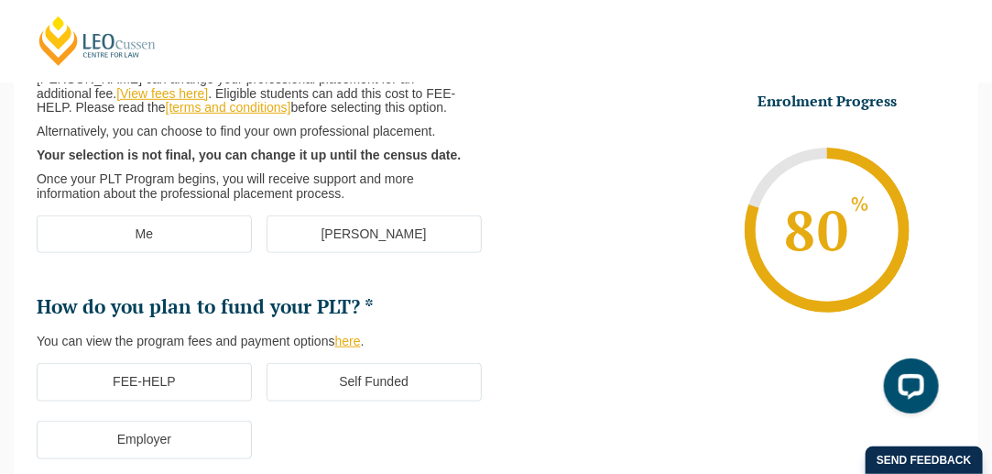
scroll to position [348, 0]
click at [342, 230] on label "[PERSON_NAME]" at bounding box center [374, 233] width 215 height 38
click at [0, 0] on input "[PERSON_NAME]" at bounding box center [0, 0] width 0 height 0
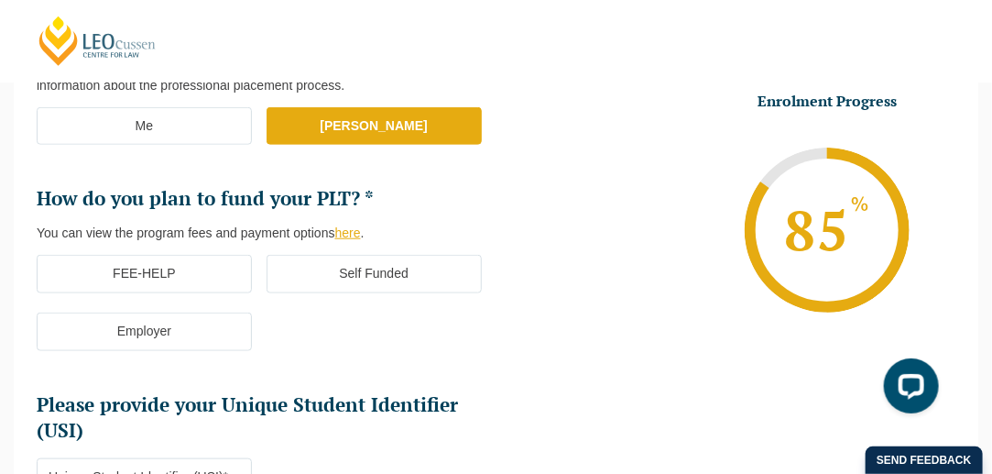
scroll to position [468, 0]
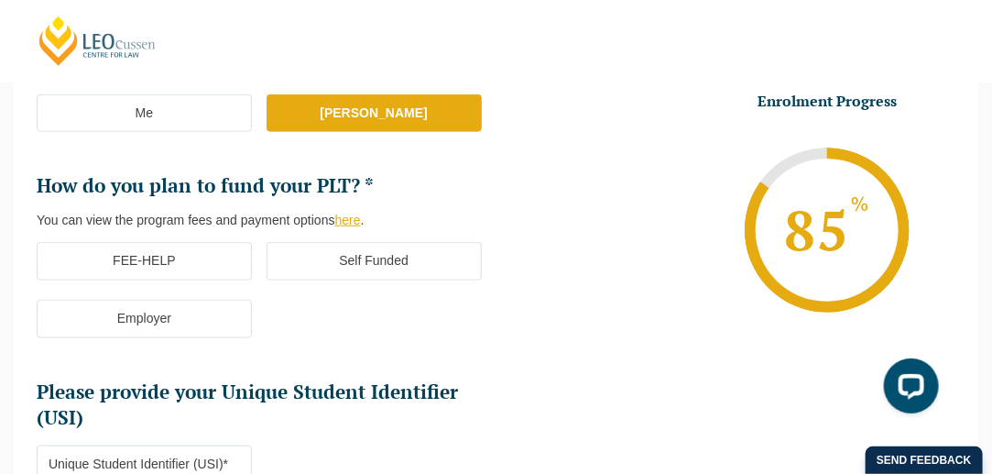
click at [169, 260] on label "FEE-HELP" at bounding box center [144, 261] width 215 height 38
click at [0, 0] on input "FEE-HELP" at bounding box center [0, 0] width 0 height 0
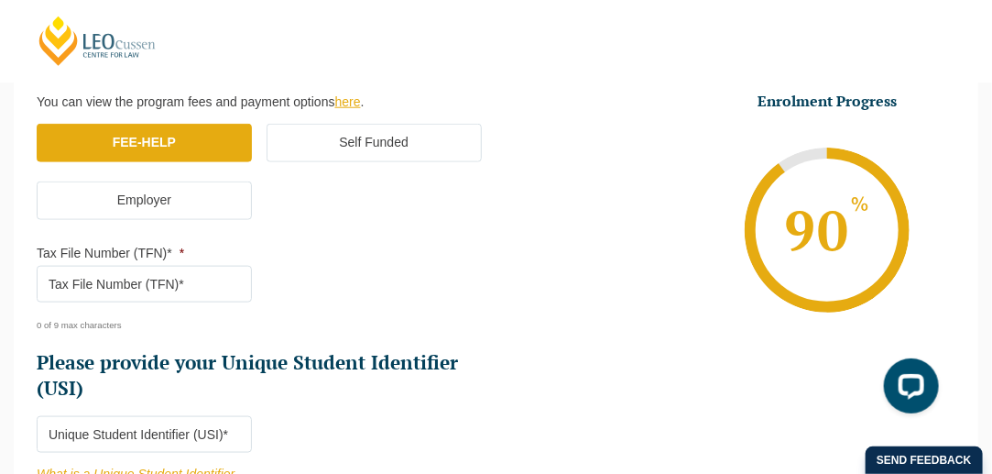
scroll to position [588, 0]
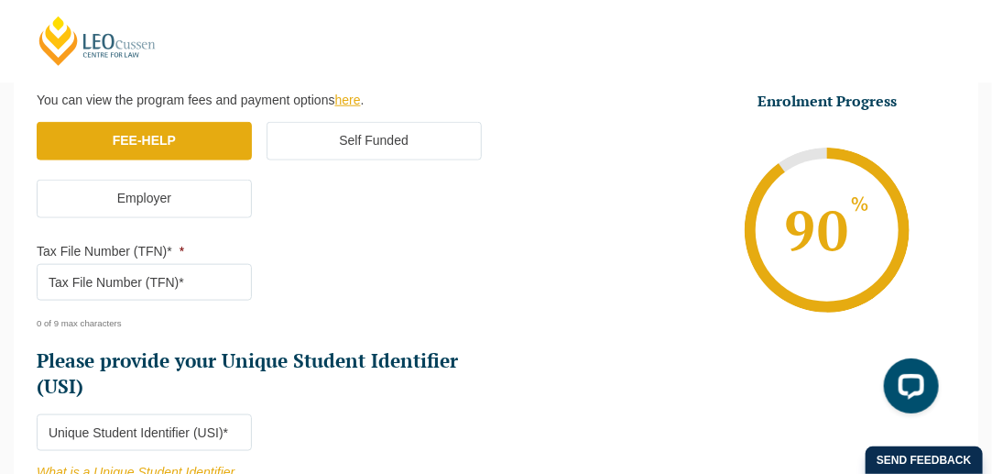
click at [198, 279] on input "Tax File Number (TFN)* *" at bounding box center [144, 282] width 215 height 37
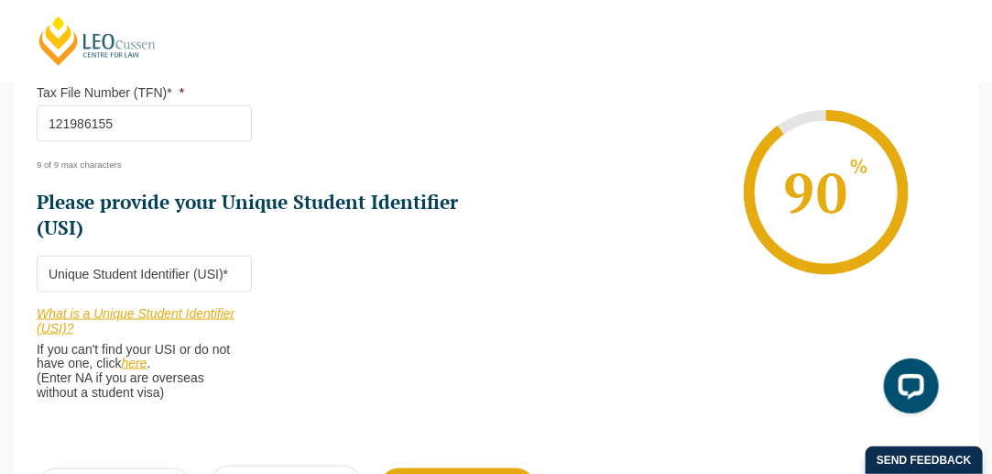
scroll to position [748, 0]
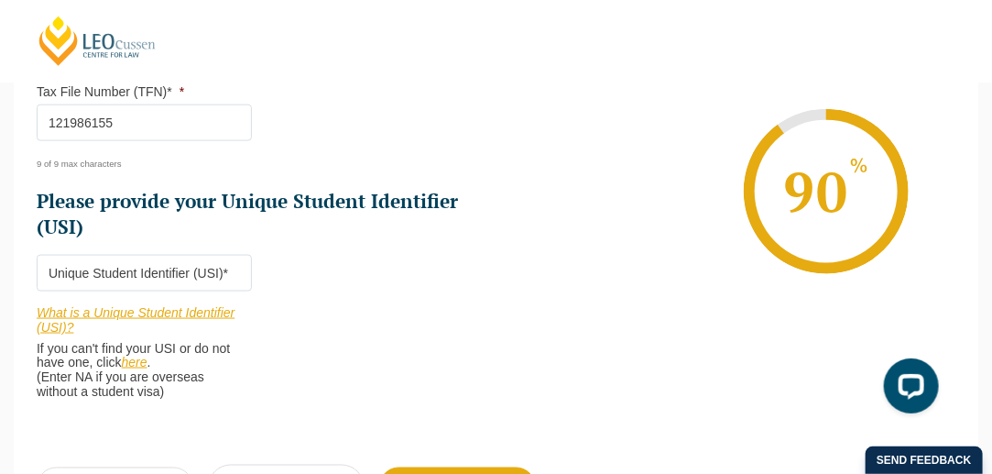
type input "121986155"
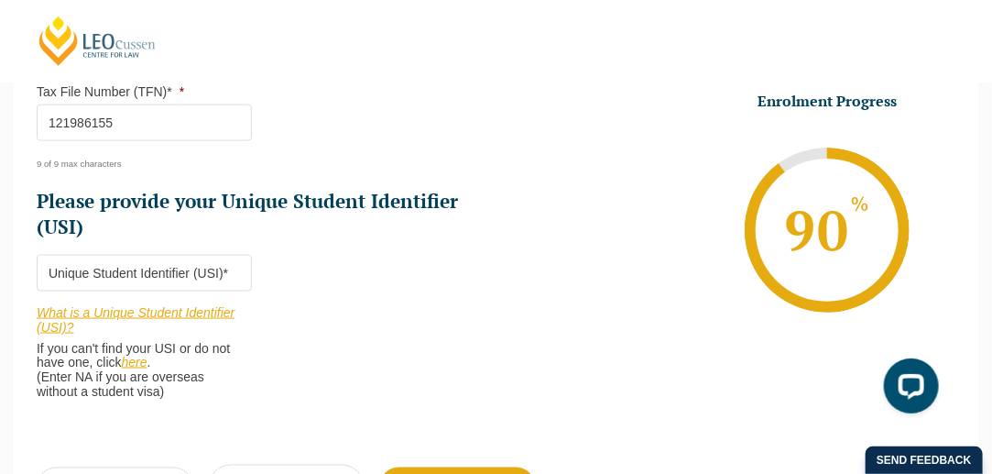
click at [78, 265] on input "Please provide your Unique Student Identifier (USI) *" at bounding box center [144, 273] width 215 height 37
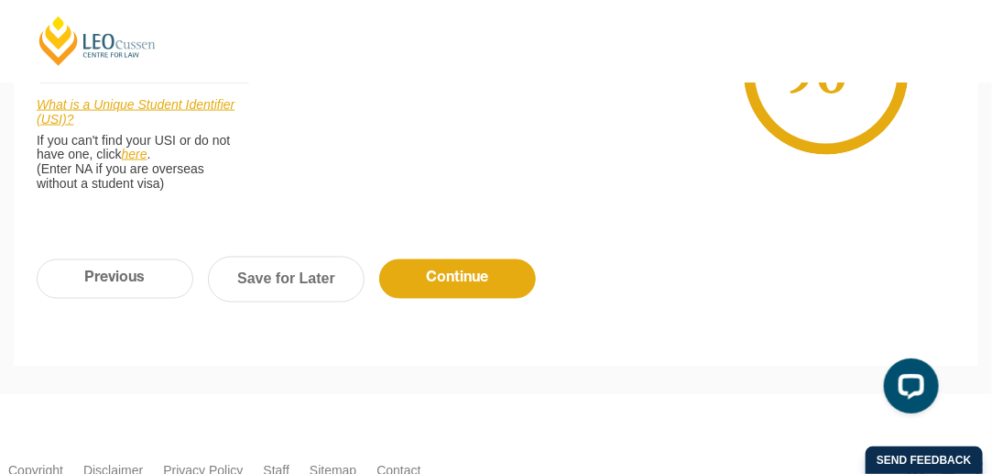
scroll to position [966, 0]
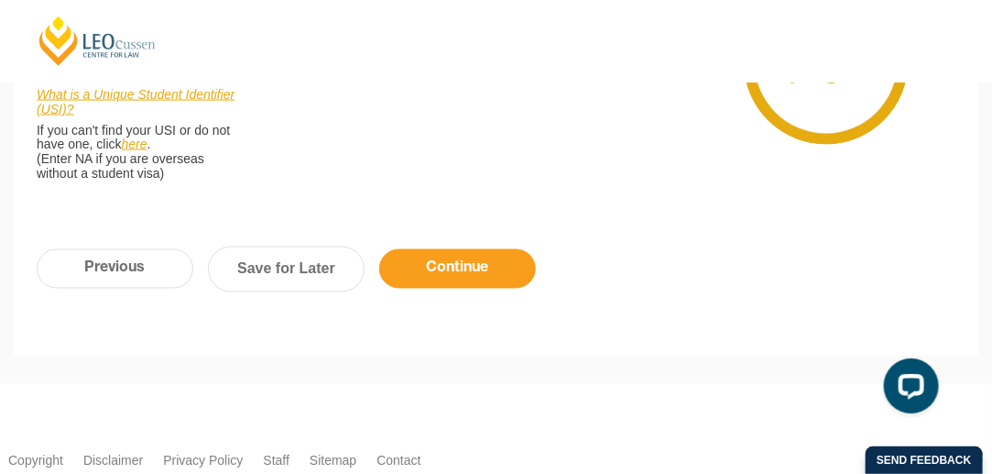
type input "WAV9LVSH8P"
click at [444, 257] on input "Continue" at bounding box center [457, 268] width 157 height 39
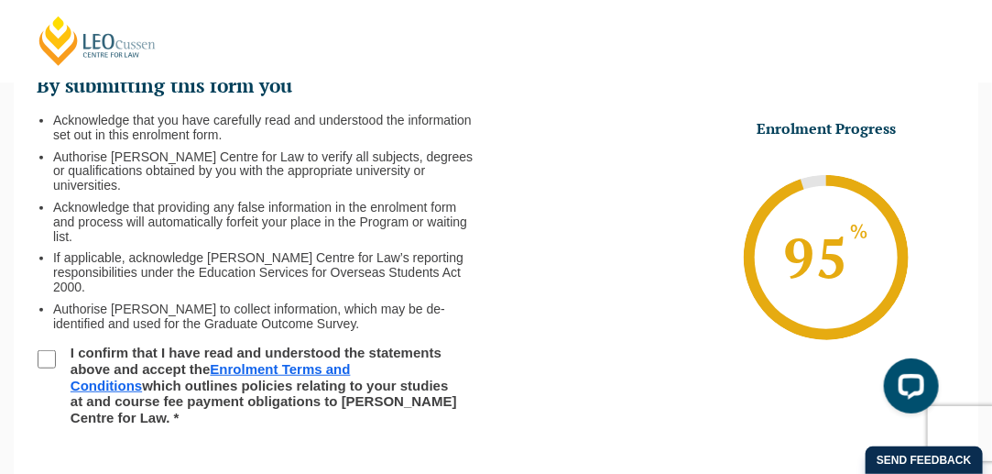
scroll to position [282, 0]
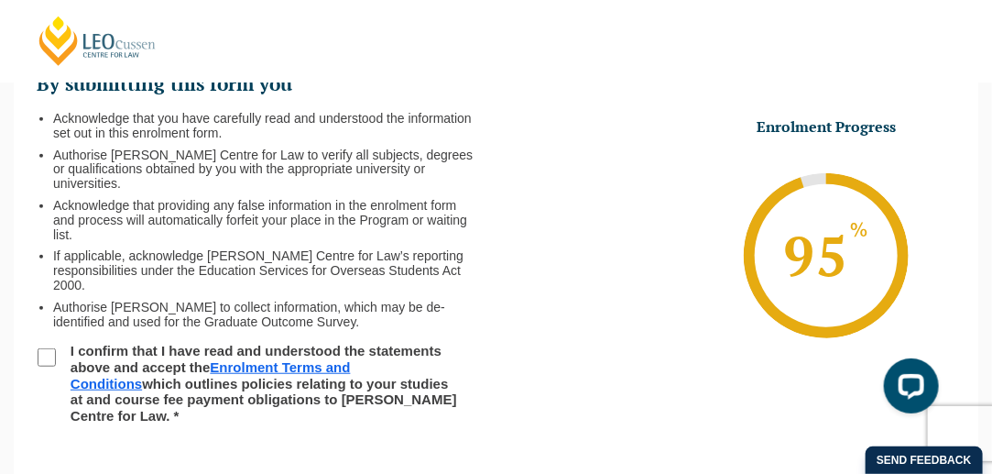
click at [50, 348] on input "I confirm that I have read and understood the statements above and accept the E…" at bounding box center [47, 357] width 18 height 18
checkbox input "true"
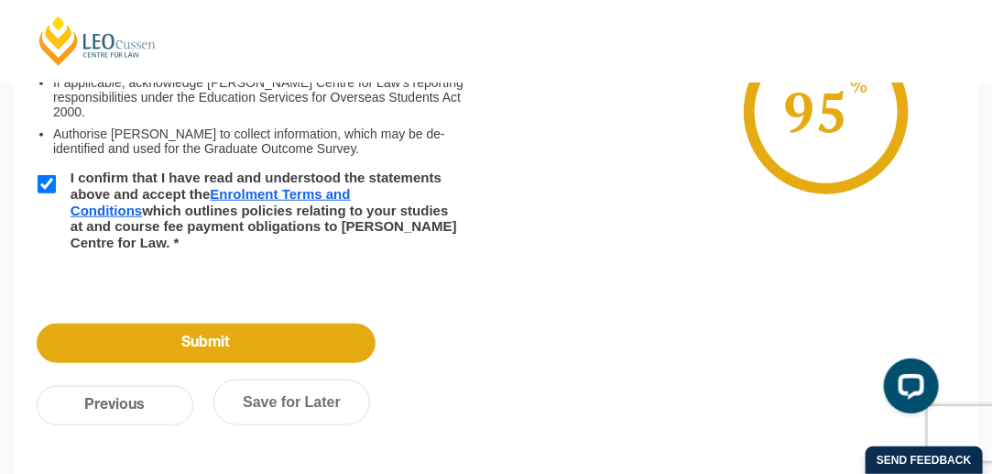
scroll to position [469, 0]
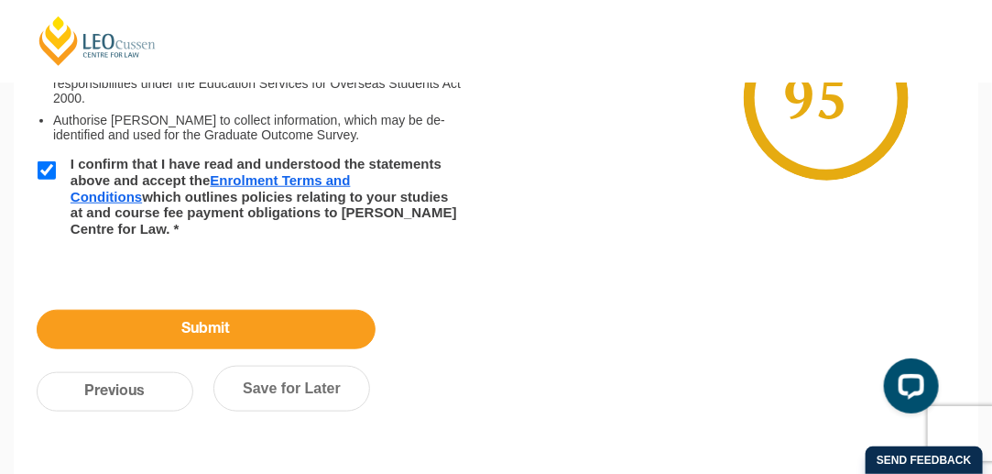
click at [216, 310] on input "Submit" at bounding box center [206, 329] width 339 height 39
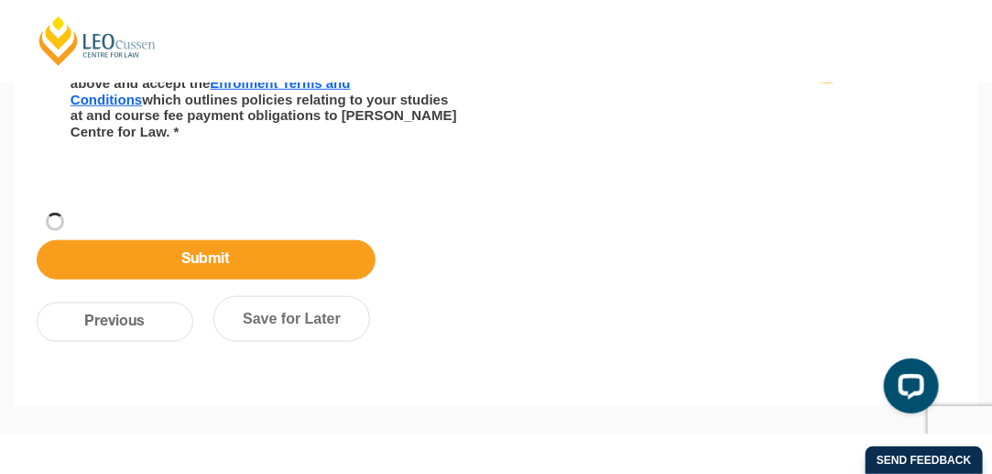
scroll to position [371, 0]
